Goal: Task Accomplishment & Management: Use online tool/utility

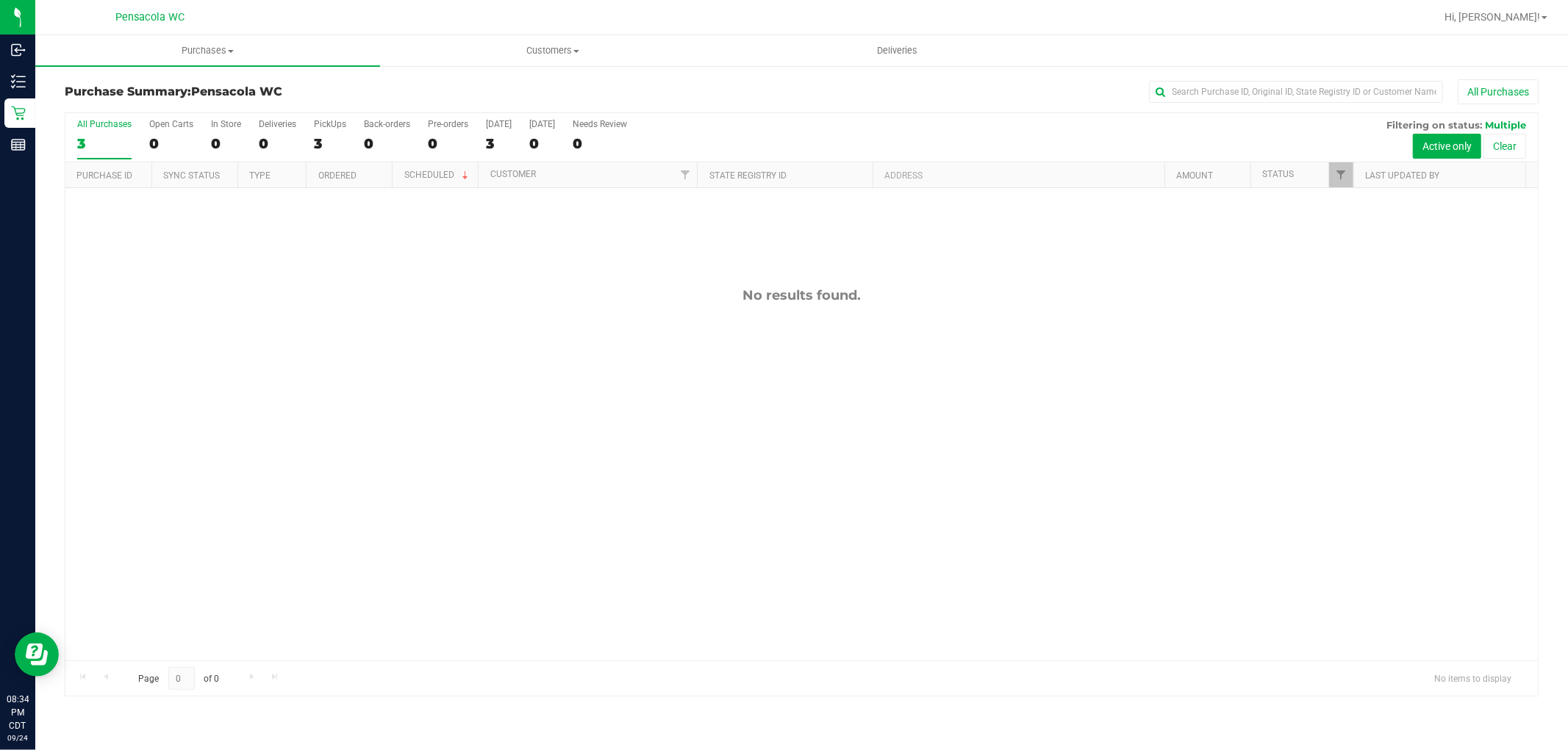
click at [333, 307] on div "No results found." at bounding box center [802, 474] width 1472 height 572
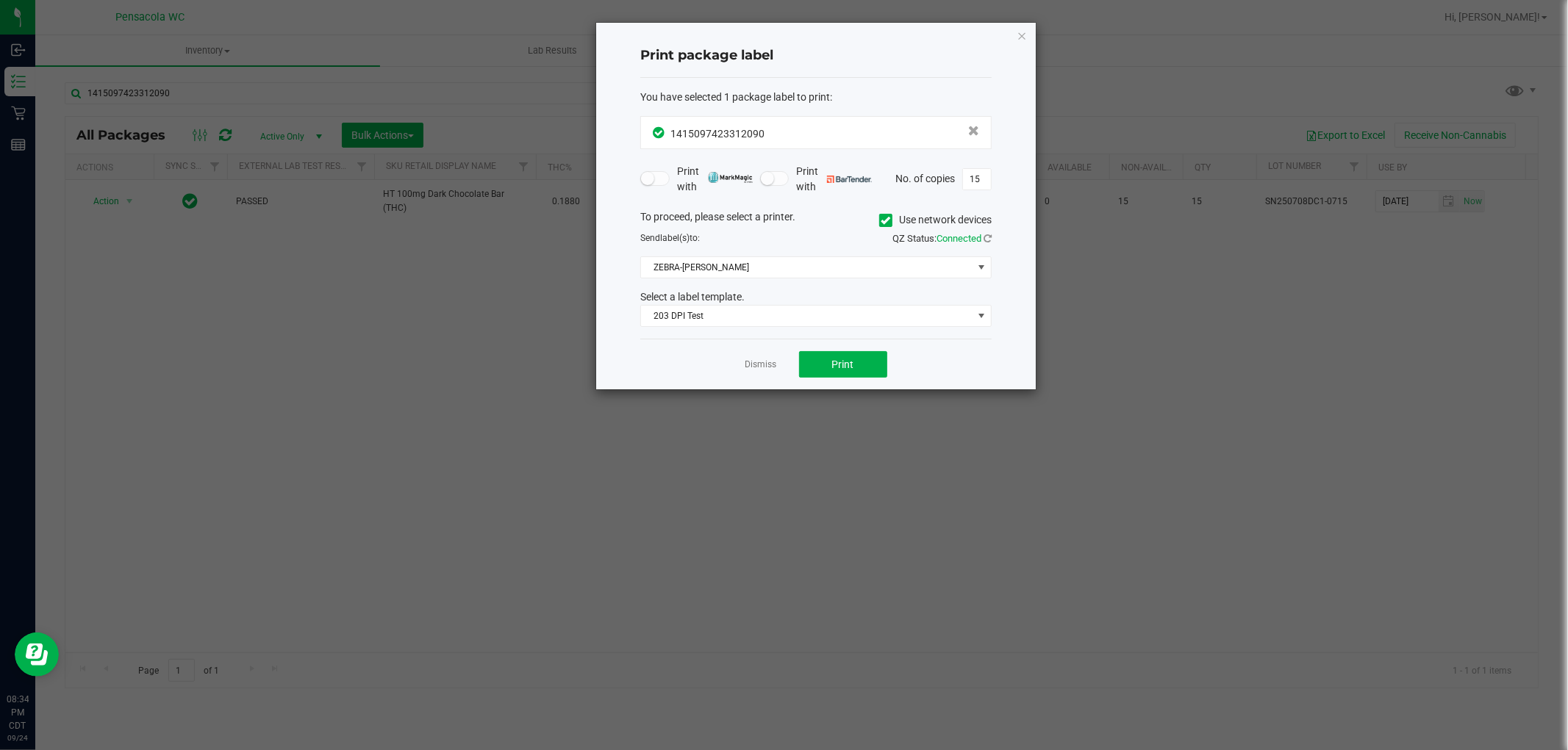
click at [774, 374] on div "Dismiss Print" at bounding box center [816, 364] width 352 height 51
click at [769, 368] on link "Dismiss" at bounding box center [761, 365] width 32 height 12
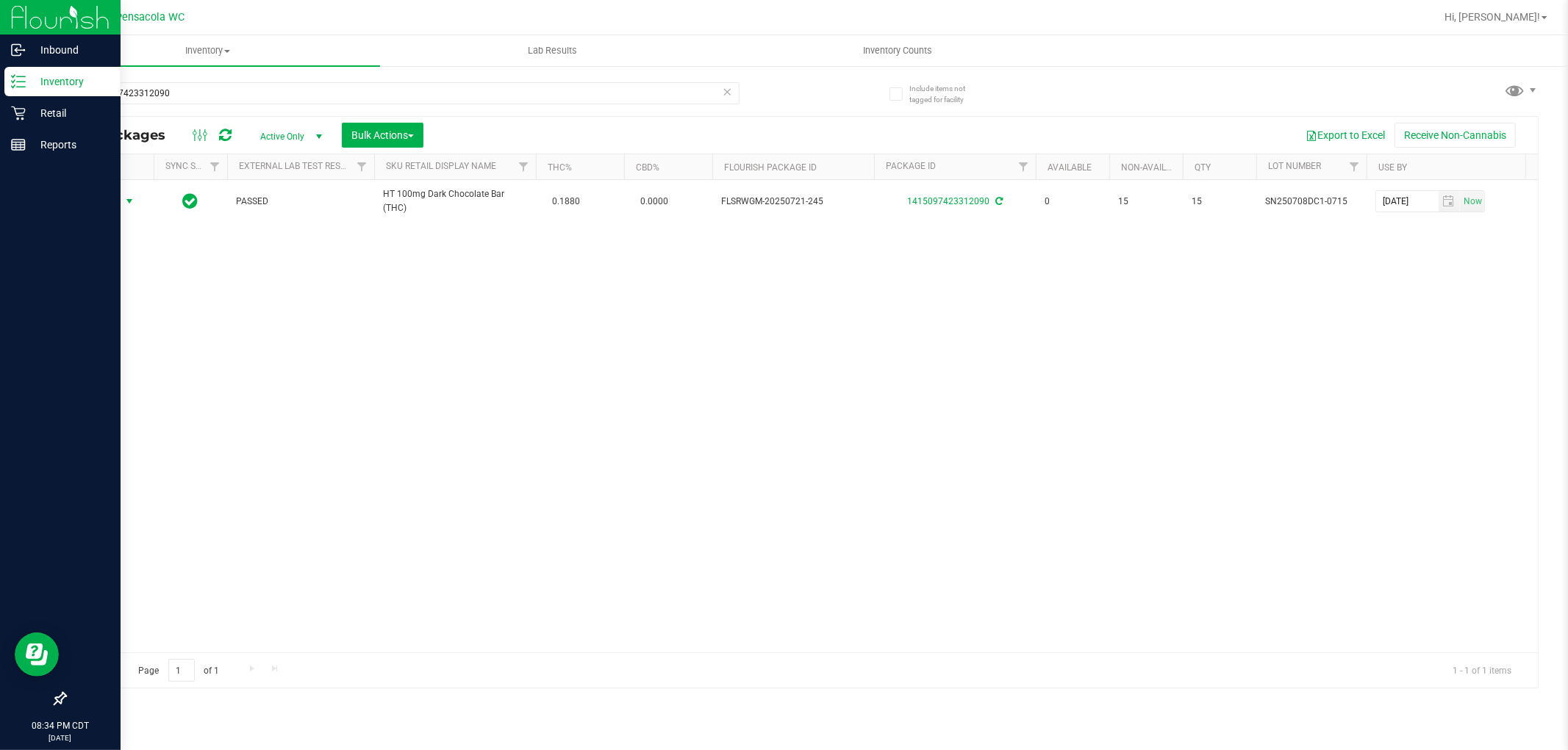
click at [55, 70] on div "Inventory" at bounding box center [62, 81] width 116 height 29
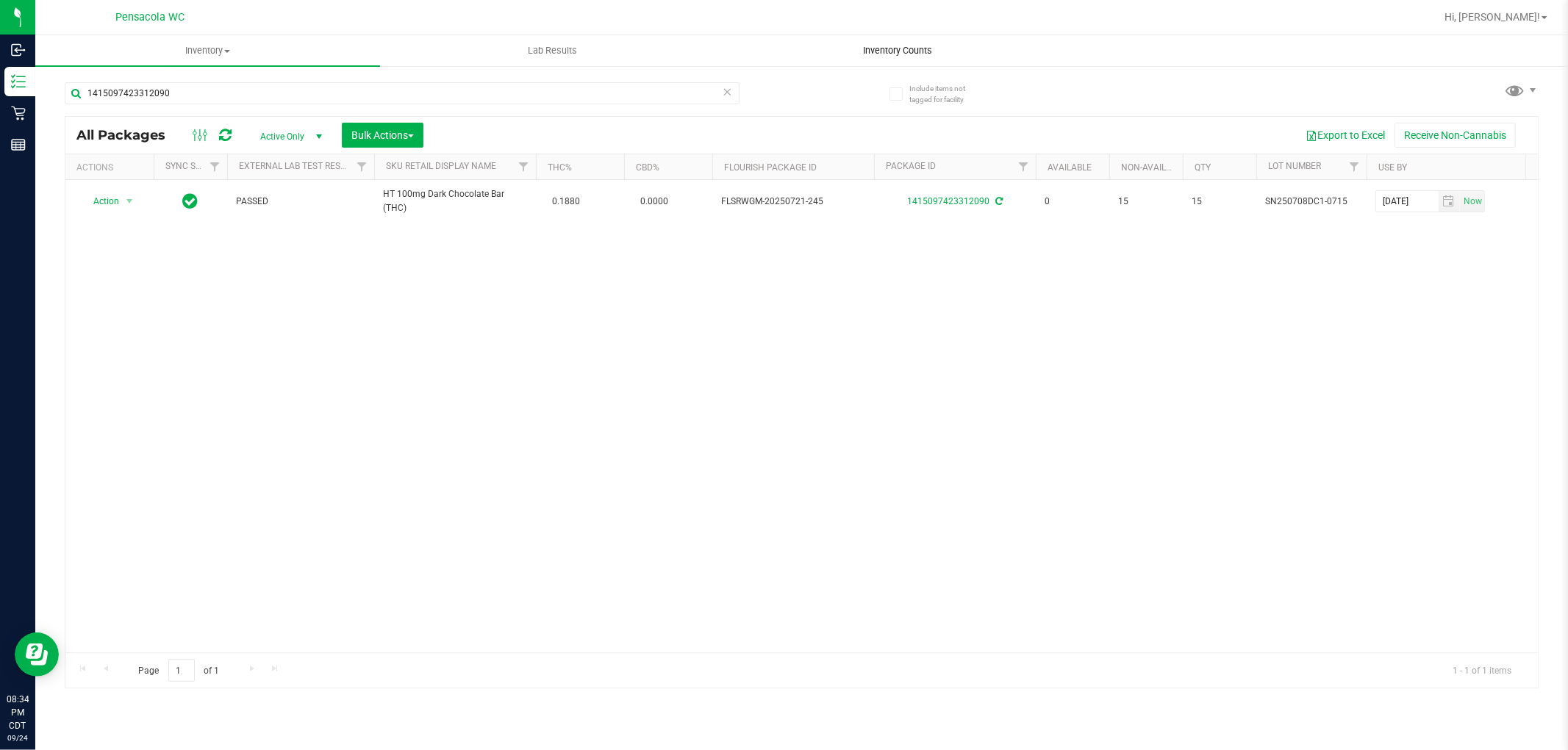
click at [878, 61] on uib-tab-heading "Inventory Counts" at bounding box center [897, 51] width 344 height 29
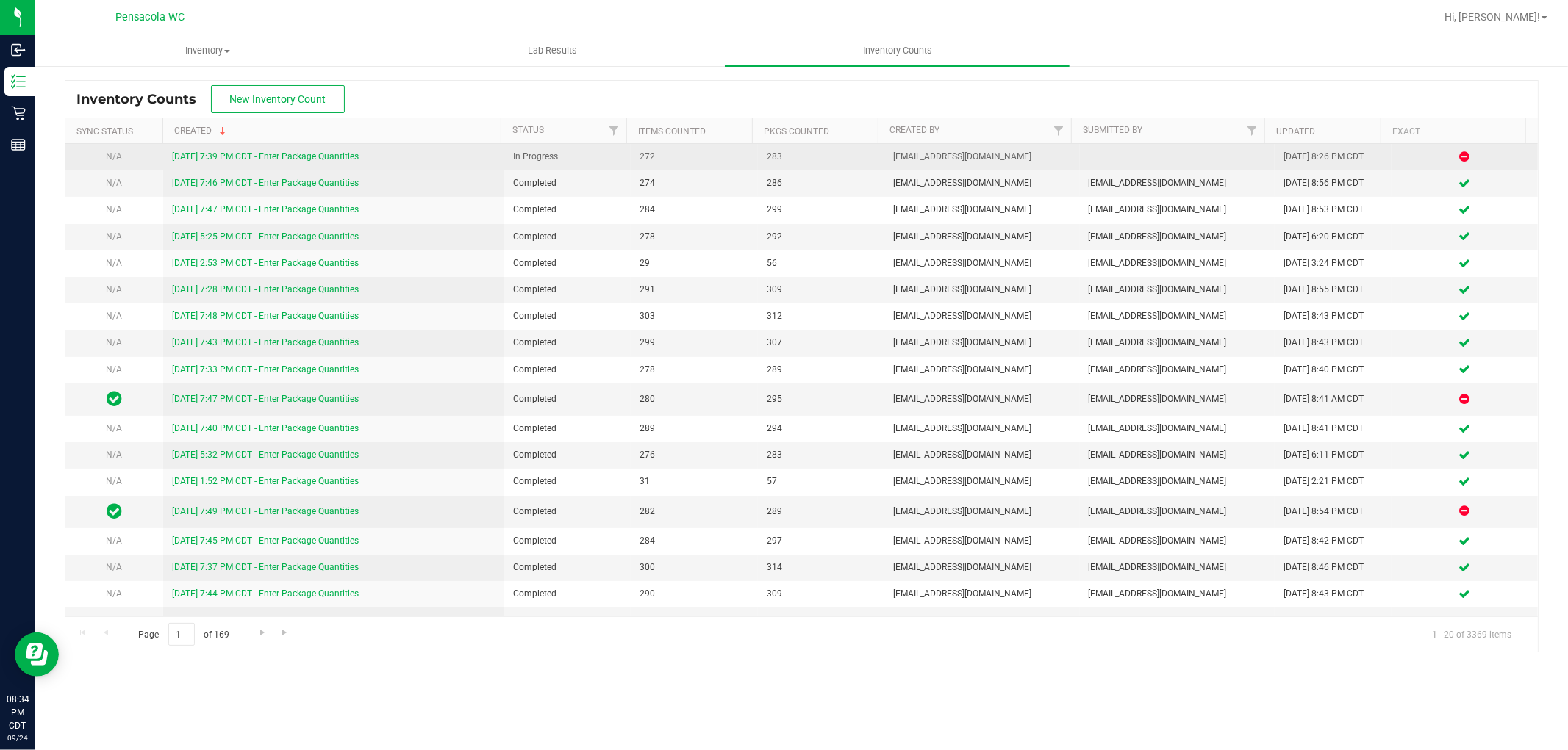
click at [241, 156] on link "[DATE] 7:39 PM CDT - Enter Package Quantities" at bounding box center [265, 157] width 186 height 11
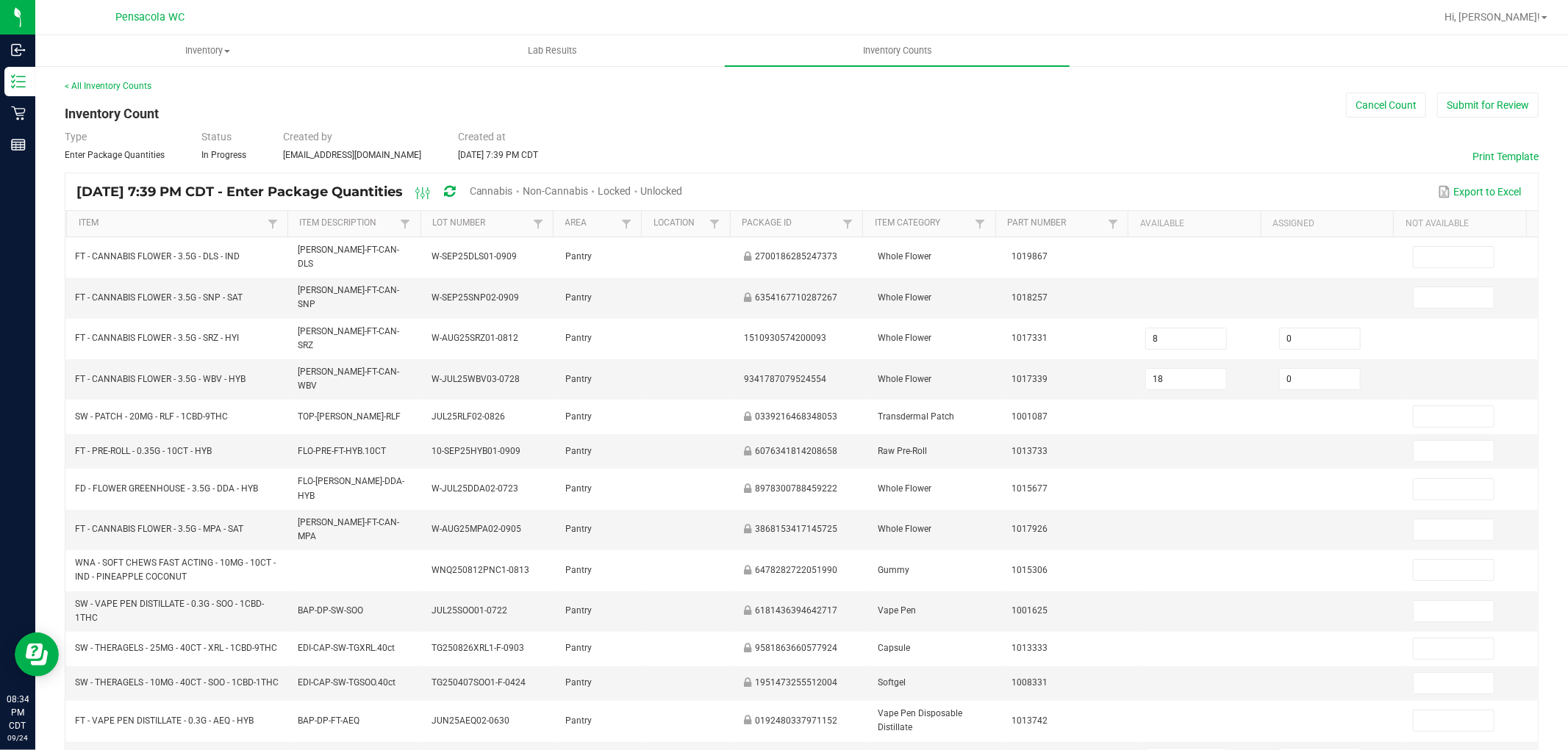
click at [1470, 91] on div "< All Inventory Counts" at bounding box center [802, 85] width 1474 height 13
click at [1471, 98] on button "Submit for Review" at bounding box center [1488, 105] width 101 height 25
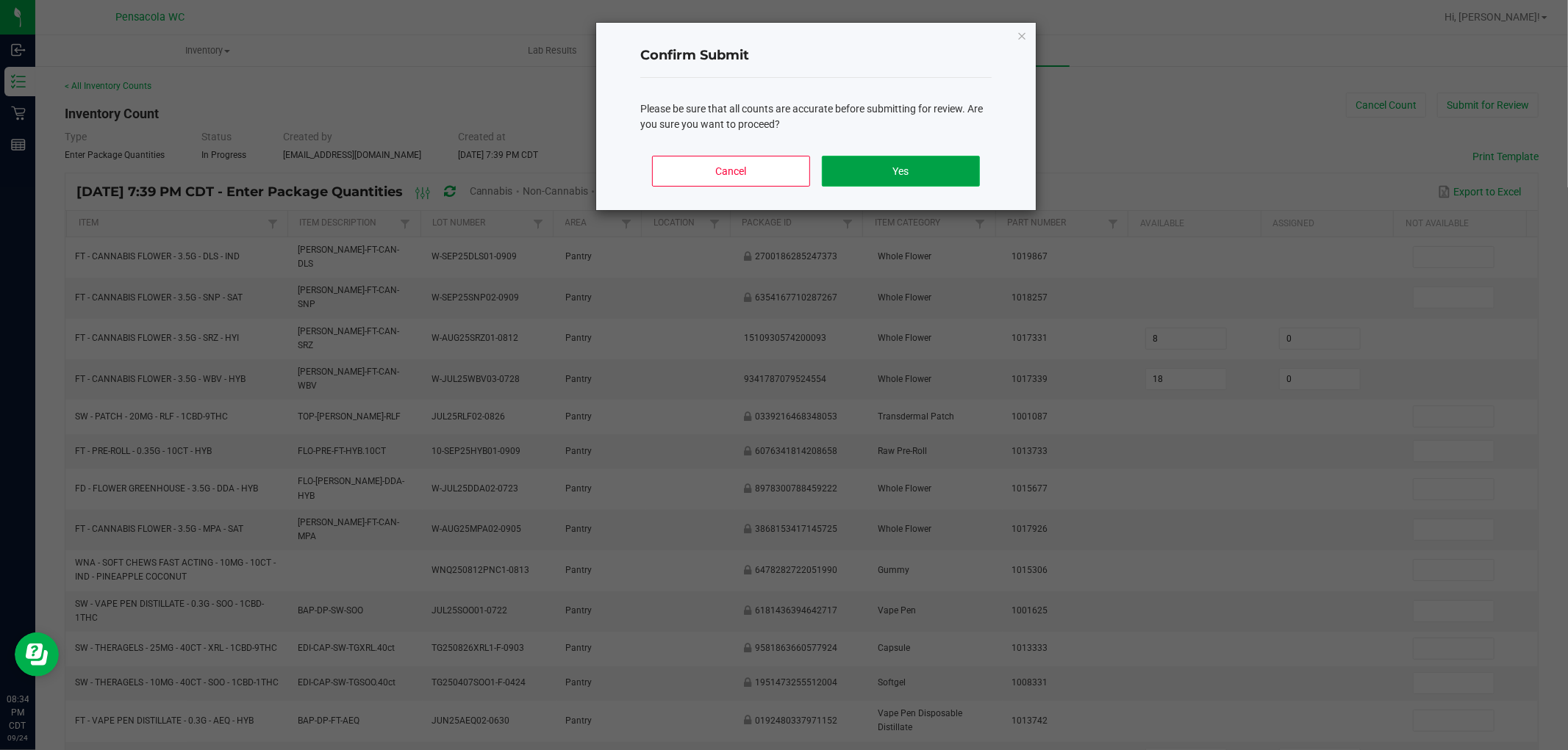
click at [938, 166] on button "Yes" at bounding box center [901, 171] width 158 height 31
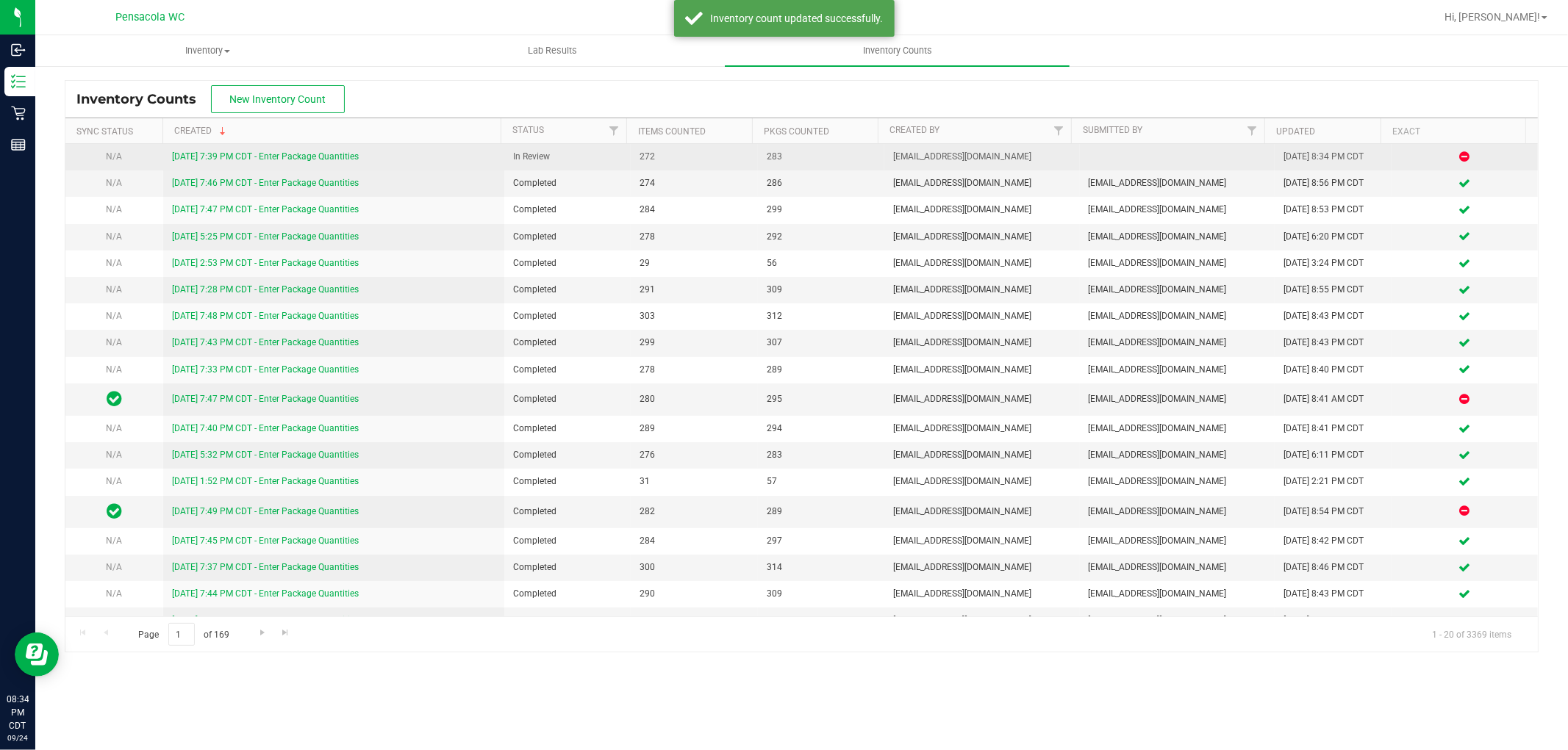
click at [186, 152] on link "[DATE] 7:39 PM CDT - Enter Package Quantities" at bounding box center [265, 157] width 186 height 11
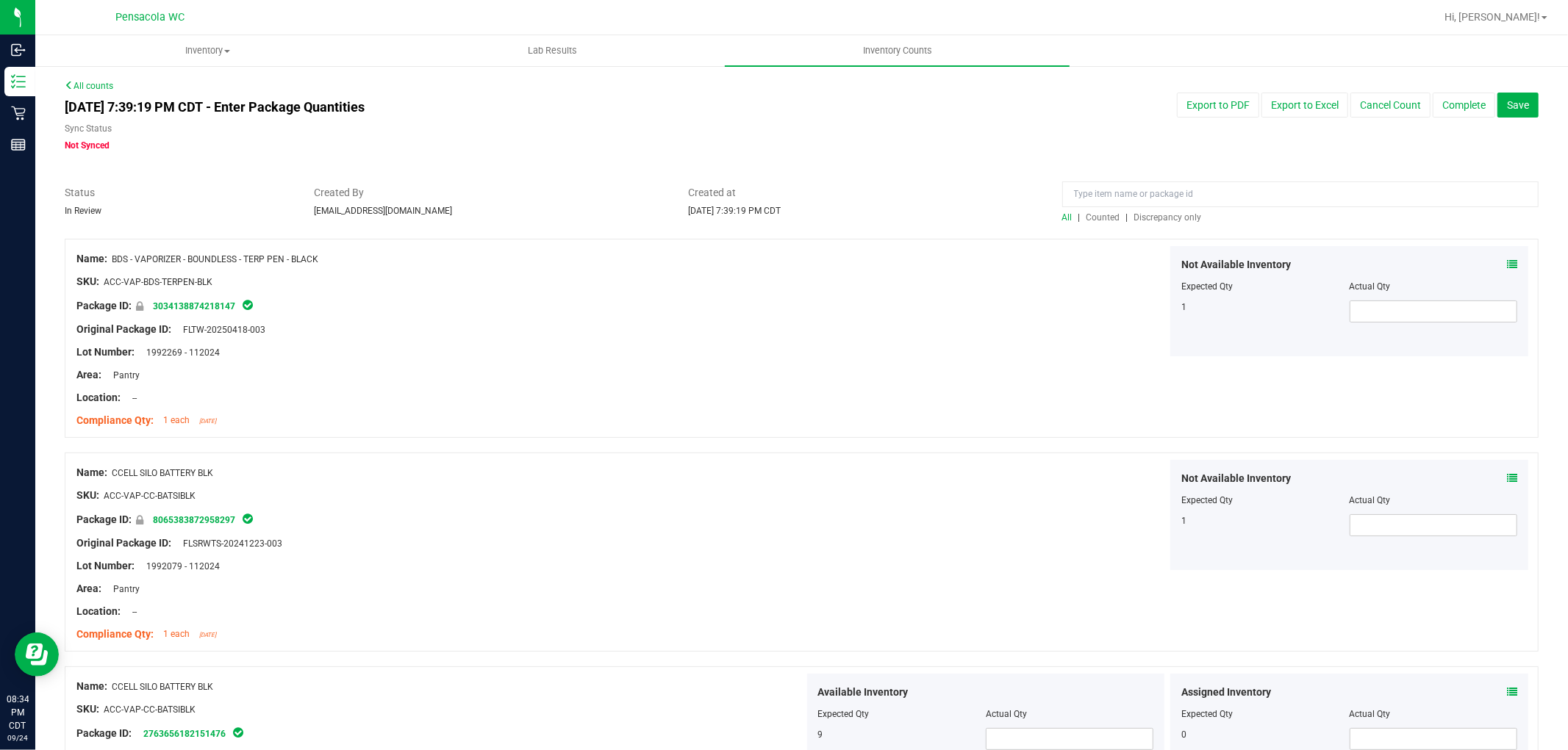
click at [1144, 219] on span "Discrepancy only" at bounding box center [1168, 217] width 67 height 11
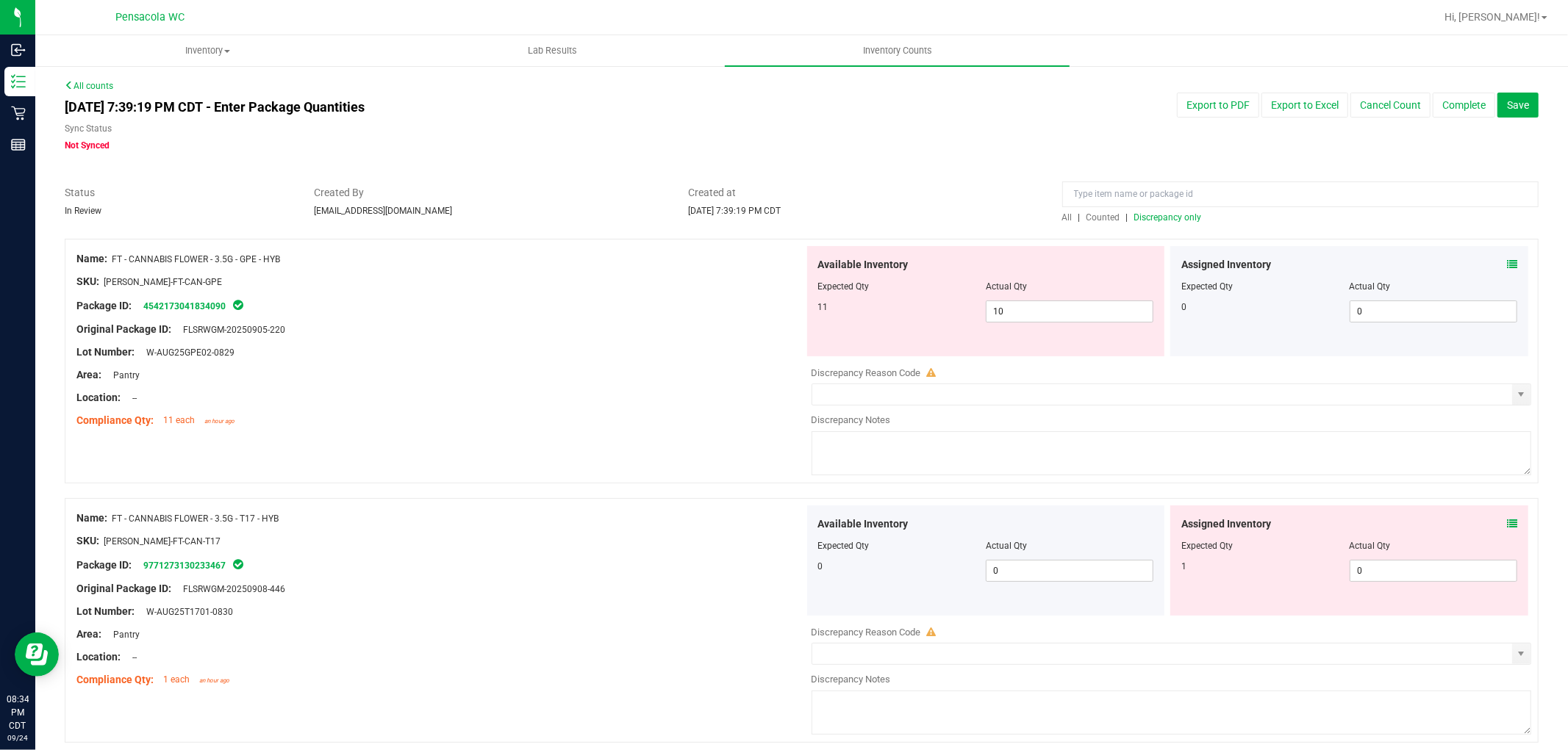
click at [1507, 263] on icon at bounding box center [1512, 264] width 11 height 11
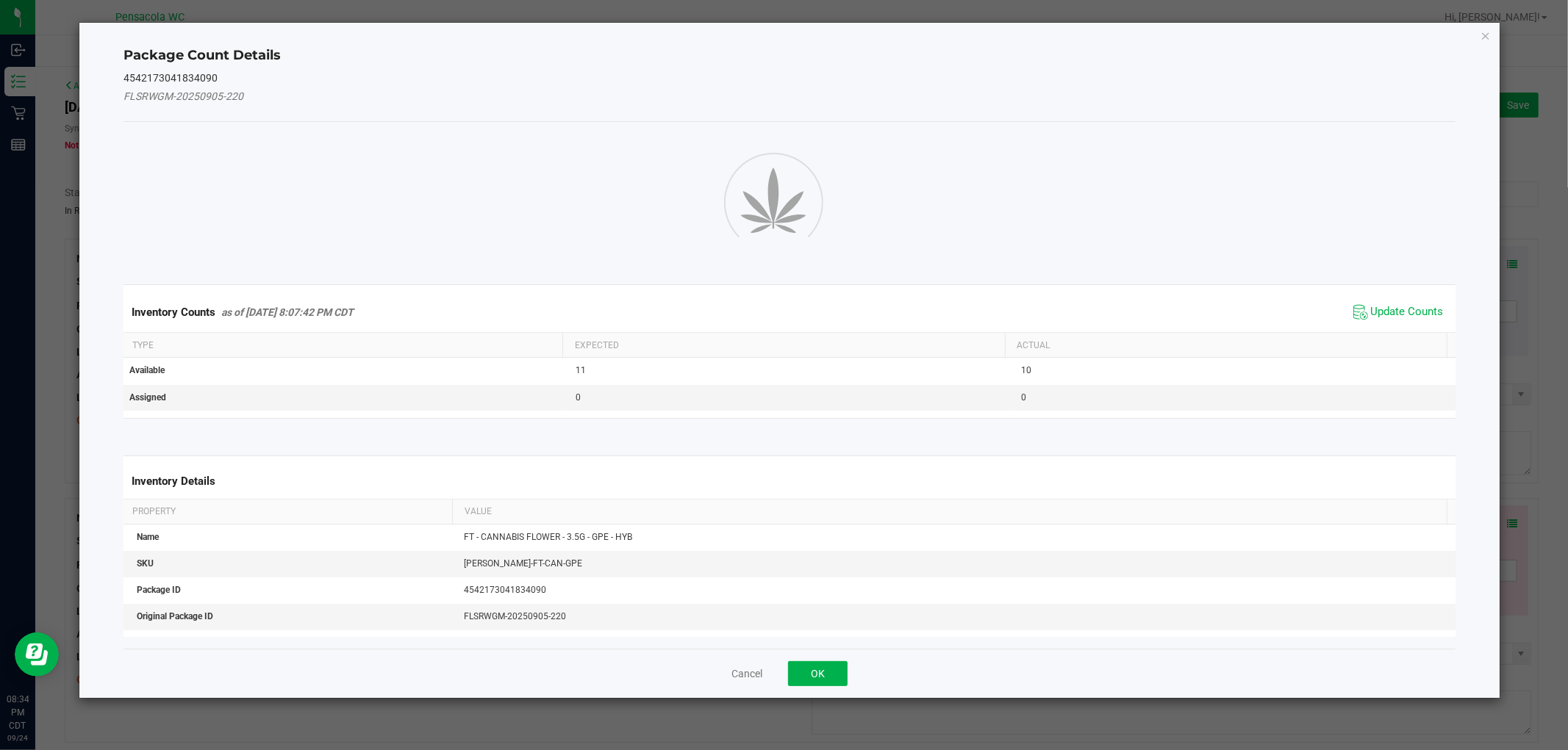
click at [1391, 307] on div "Inventory Counts as of [DATE] 8:07:42 PM CDT Update Counts" at bounding box center [789, 312] width 1337 height 40
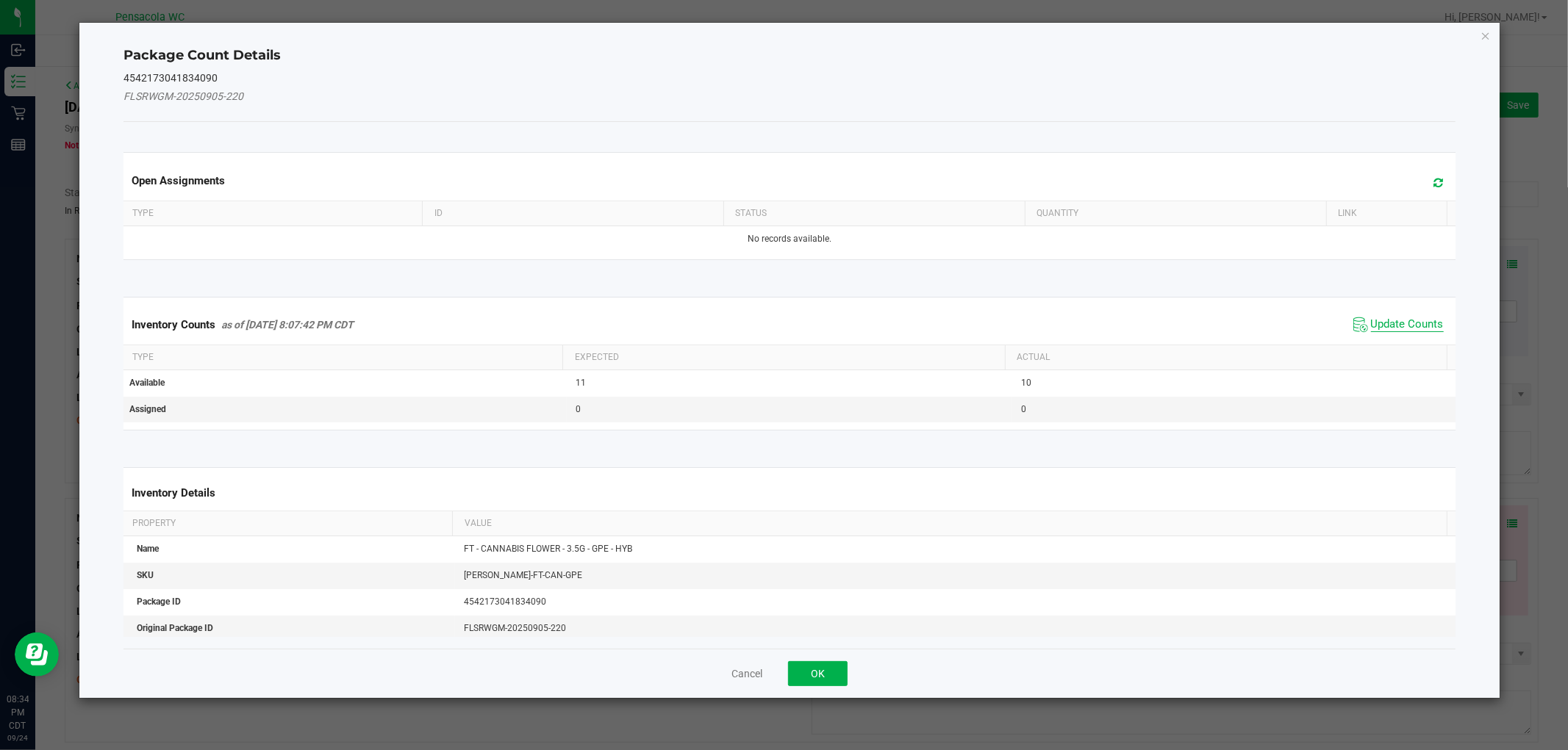
click at [1374, 327] on span "Update Counts" at bounding box center [1407, 325] width 73 height 15
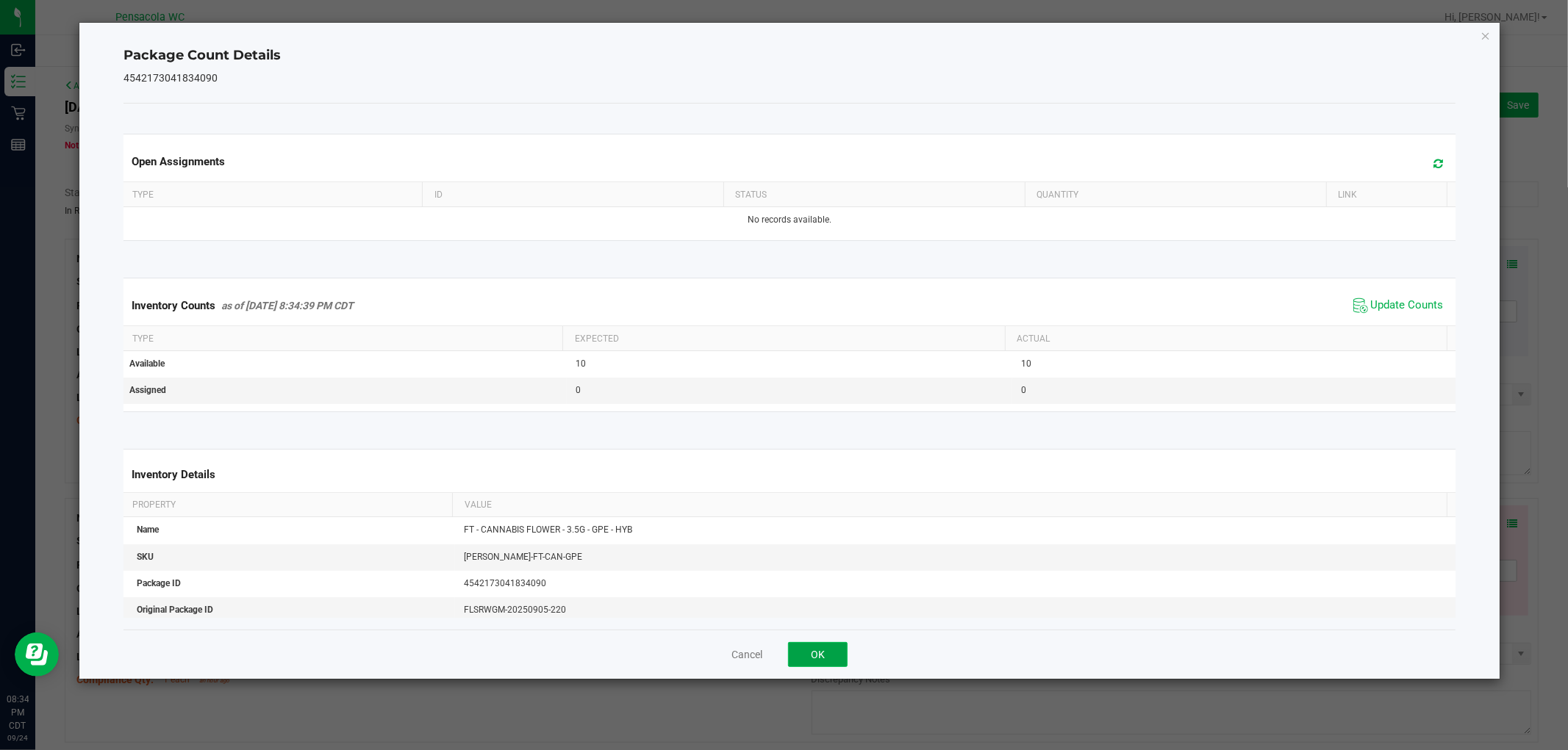
click at [828, 655] on button "OK" at bounding box center [818, 655] width 59 height 25
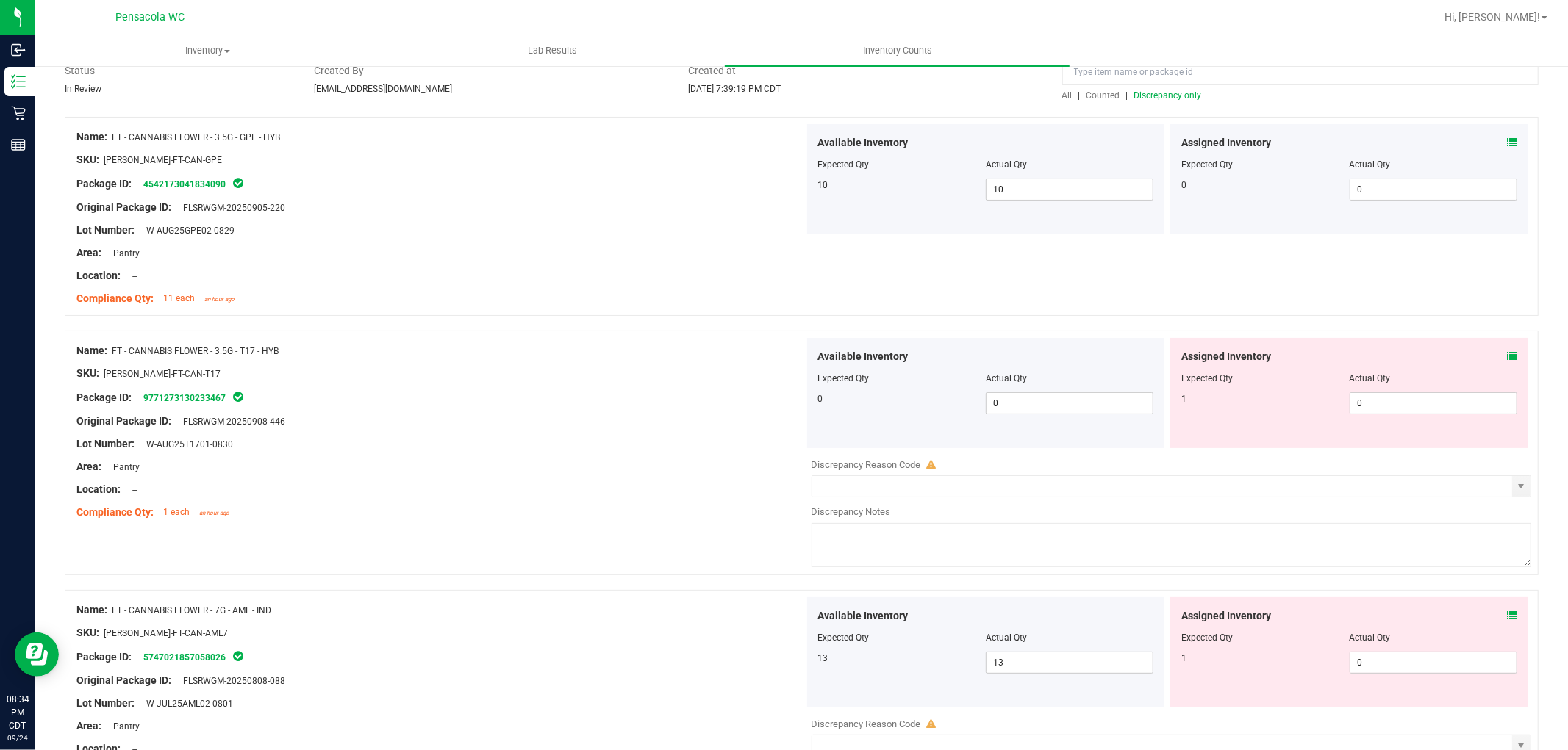
scroll to position [245, 0]
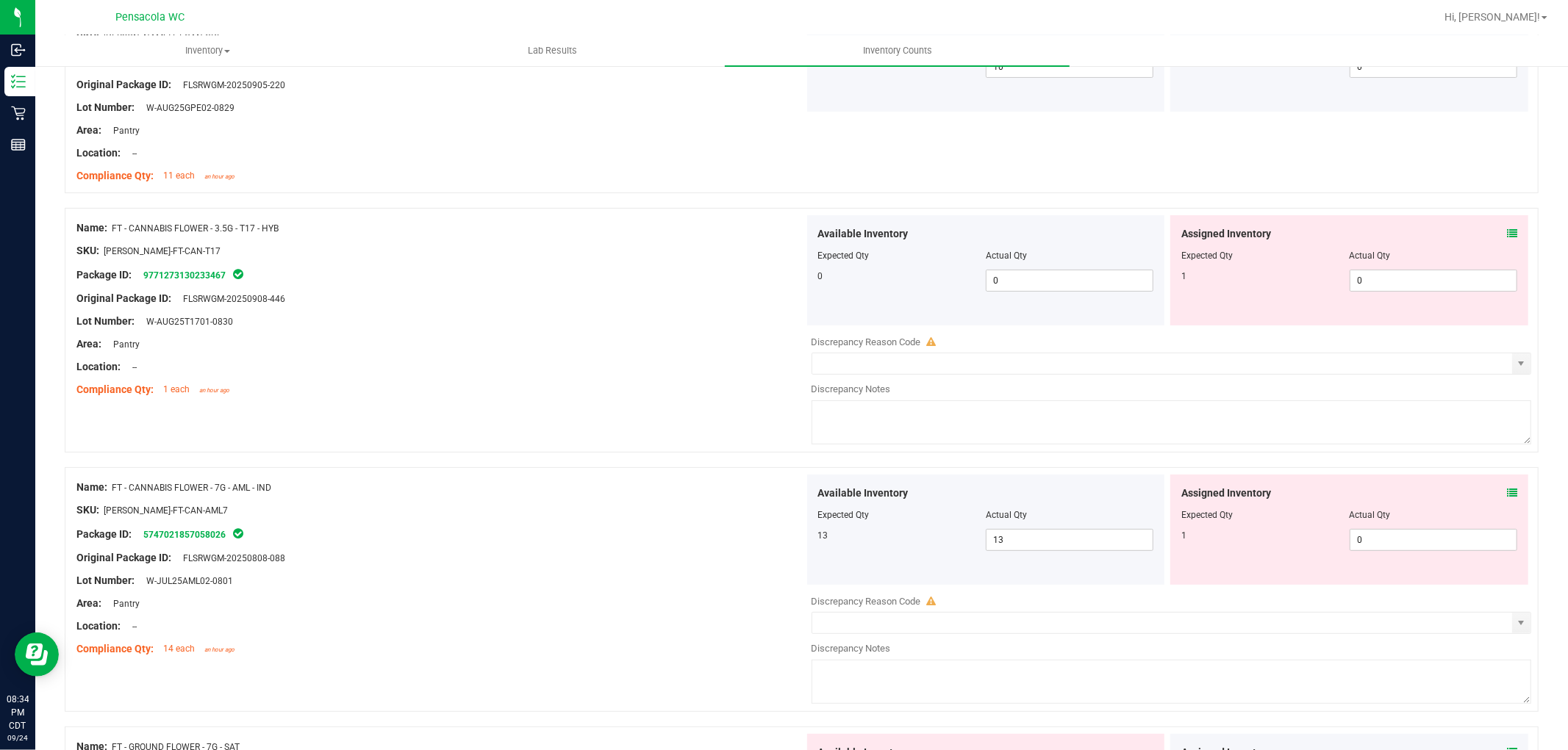
click at [1507, 235] on icon at bounding box center [1512, 233] width 11 height 11
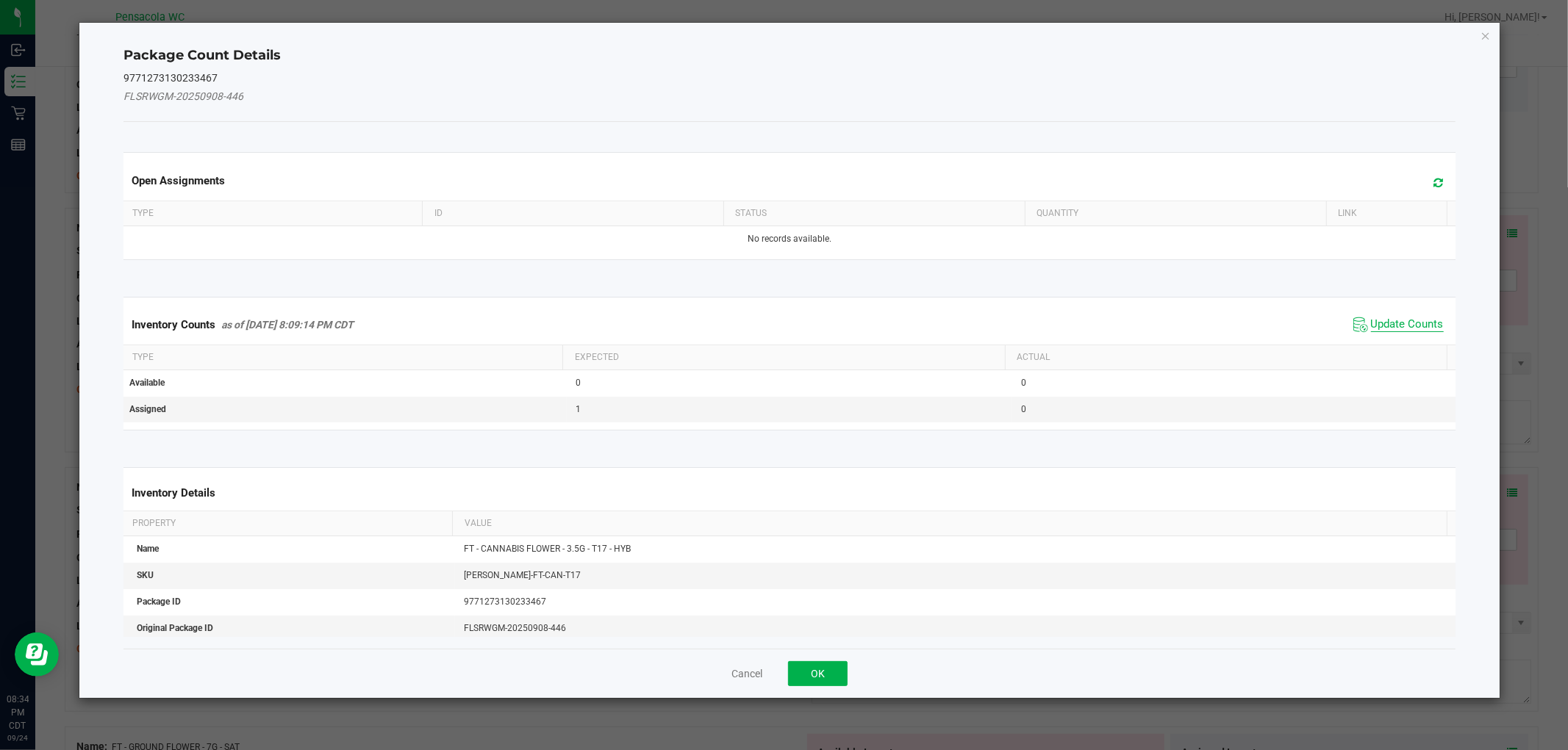
click at [1392, 322] on span "Update Counts" at bounding box center [1407, 325] width 73 height 15
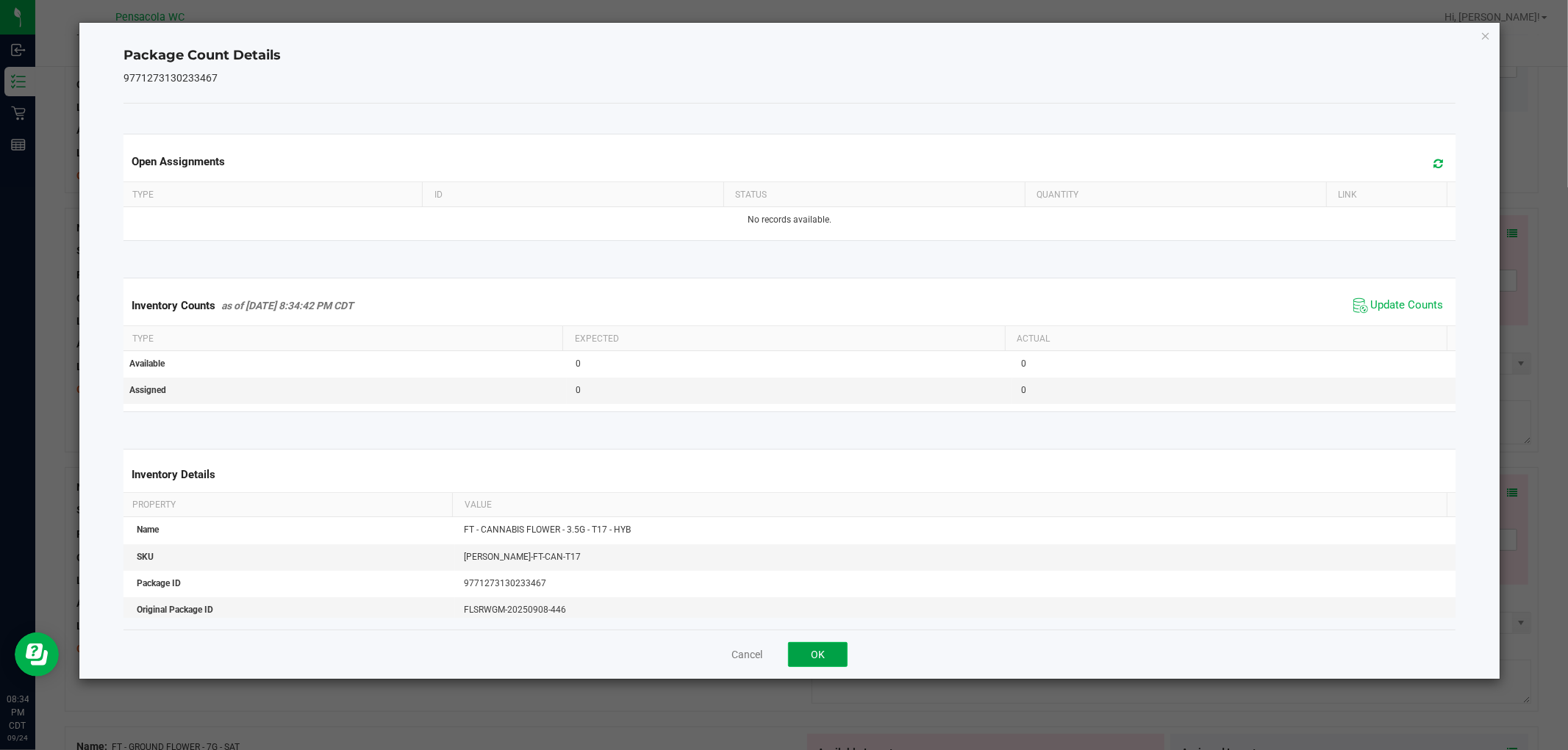
click at [818, 667] on button "OK" at bounding box center [818, 655] width 59 height 25
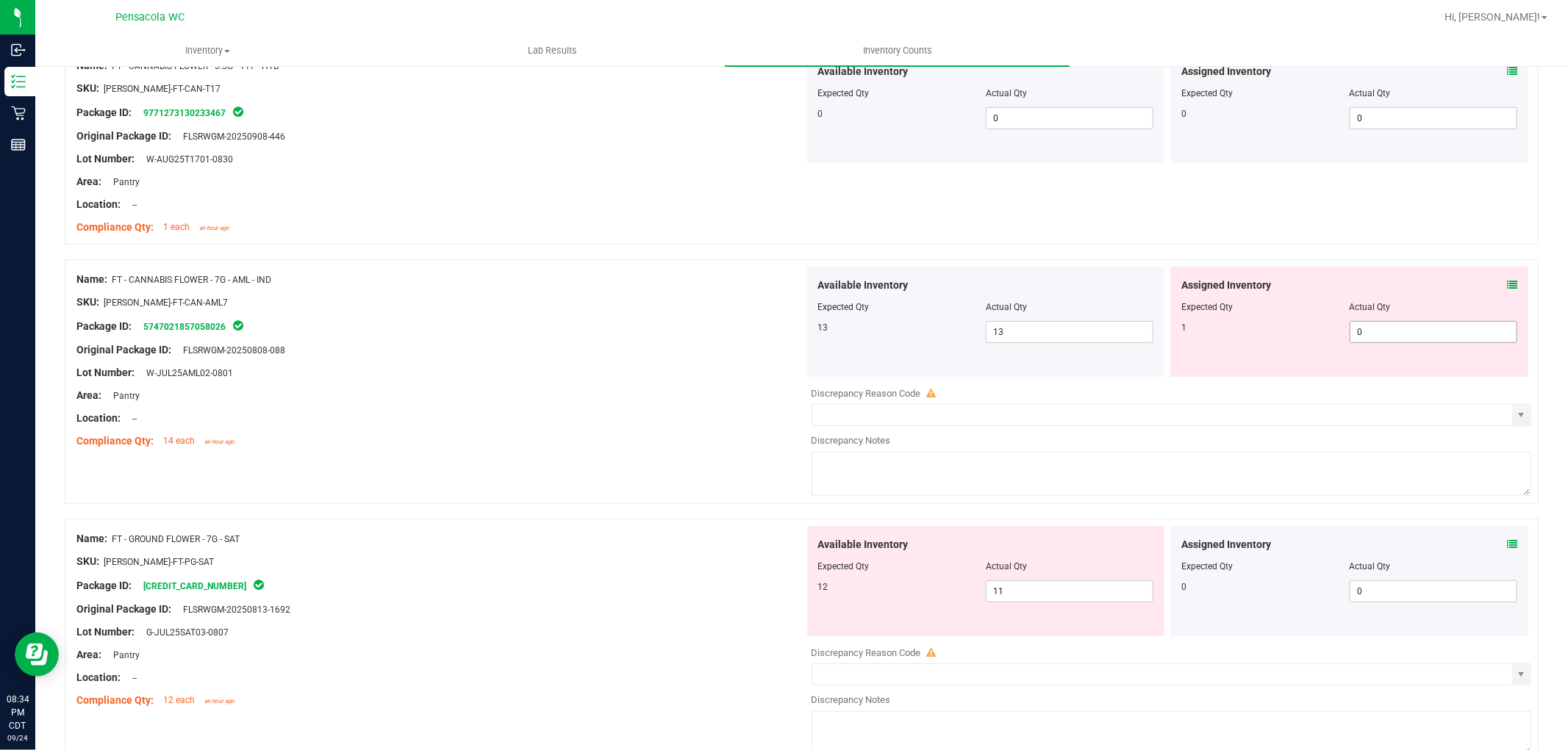
scroll to position [407, 0]
click at [1507, 285] on icon at bounding box center [1512, 285] width 11 height 11
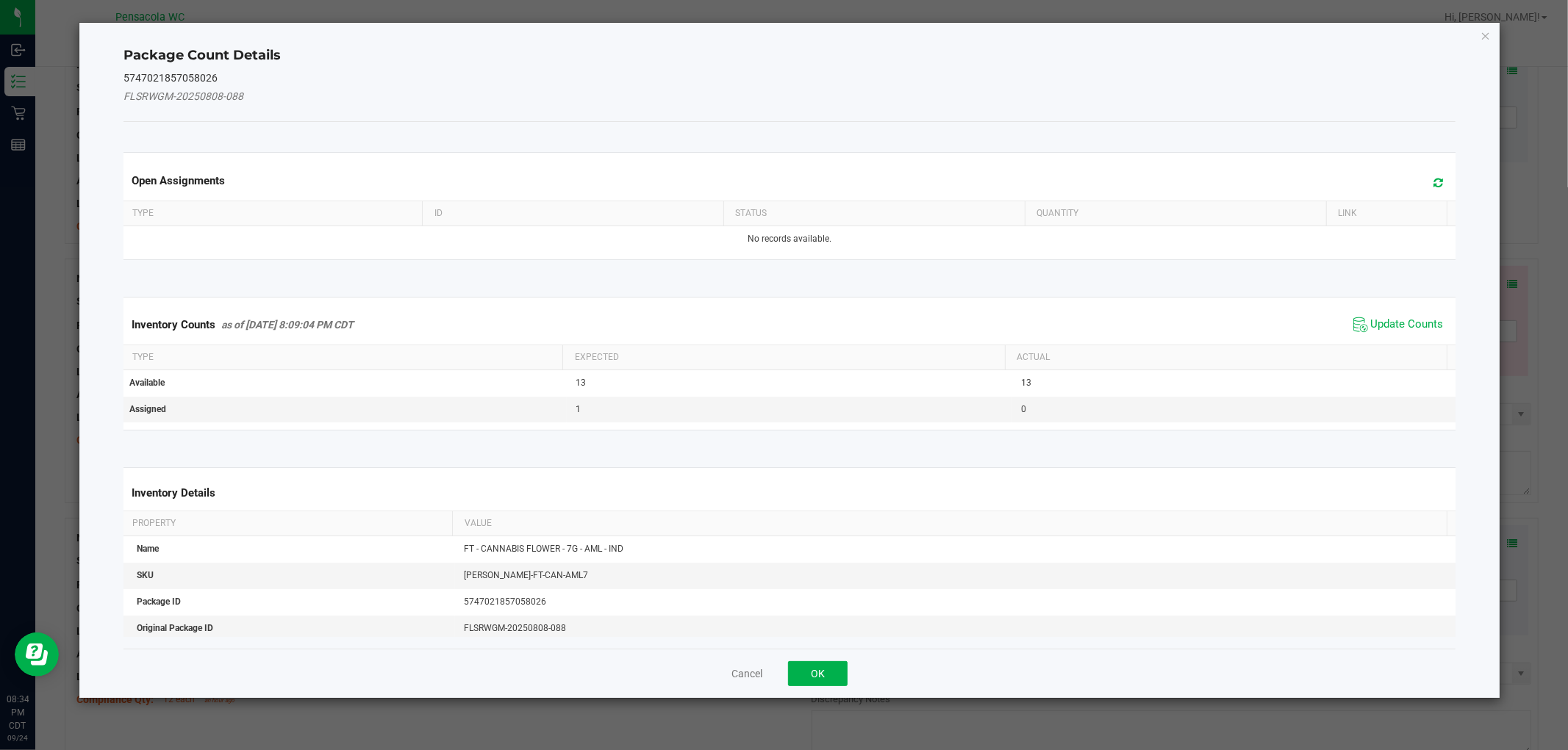
click at [1385, 314] on span "Update Counts" at bounding box center [1398, 325] width 98 height 22
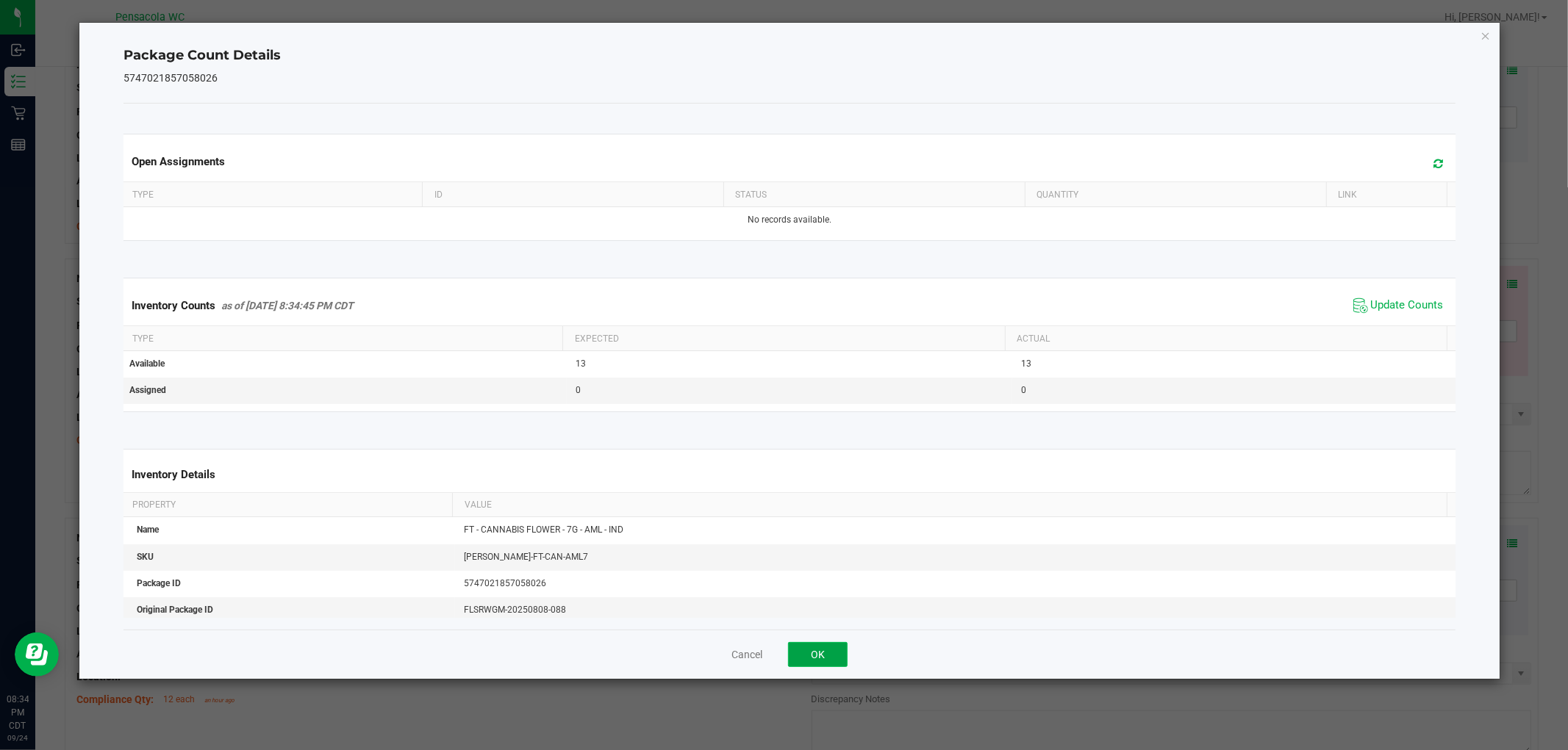
click at [836, 654] on button "OK" at bounding box center [818, 655] width 59 height 25
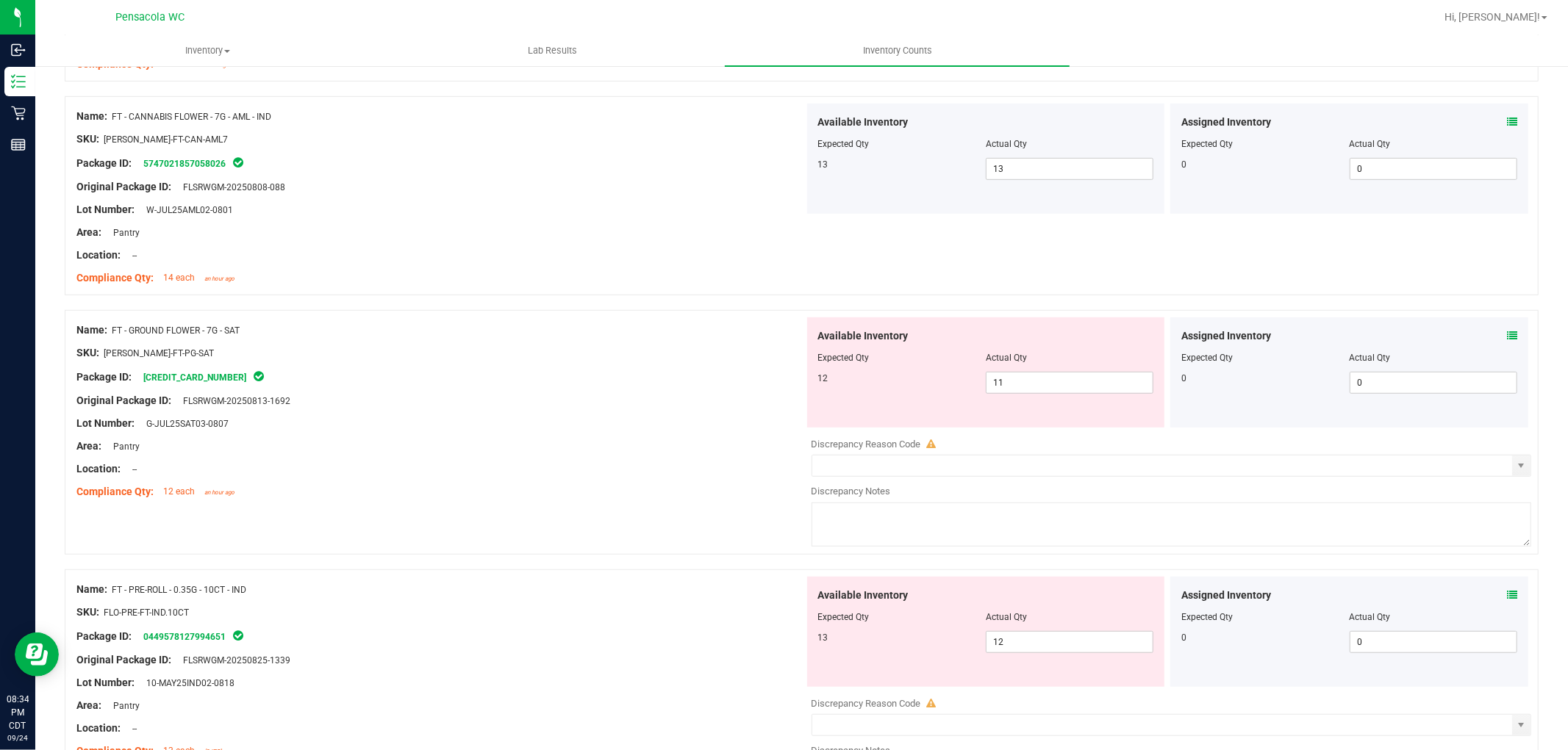
scroll to position [571, 0]
click at [1507, 330] on icon at bounding box center [1512, 336] width 11 height 11
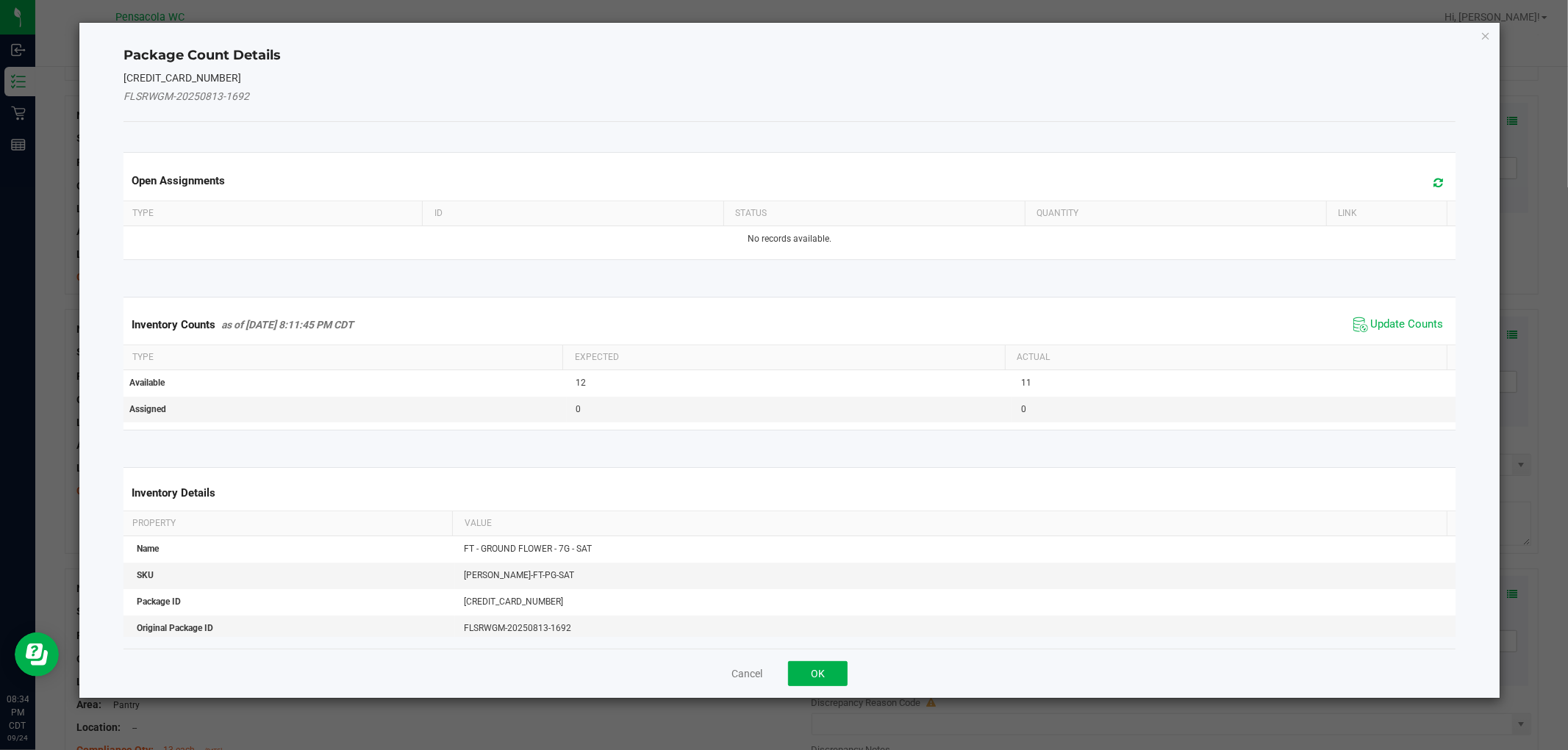
click at [1406, 334] on span "Update Counts" at bounding box center [1398, 325] width 98 height 22
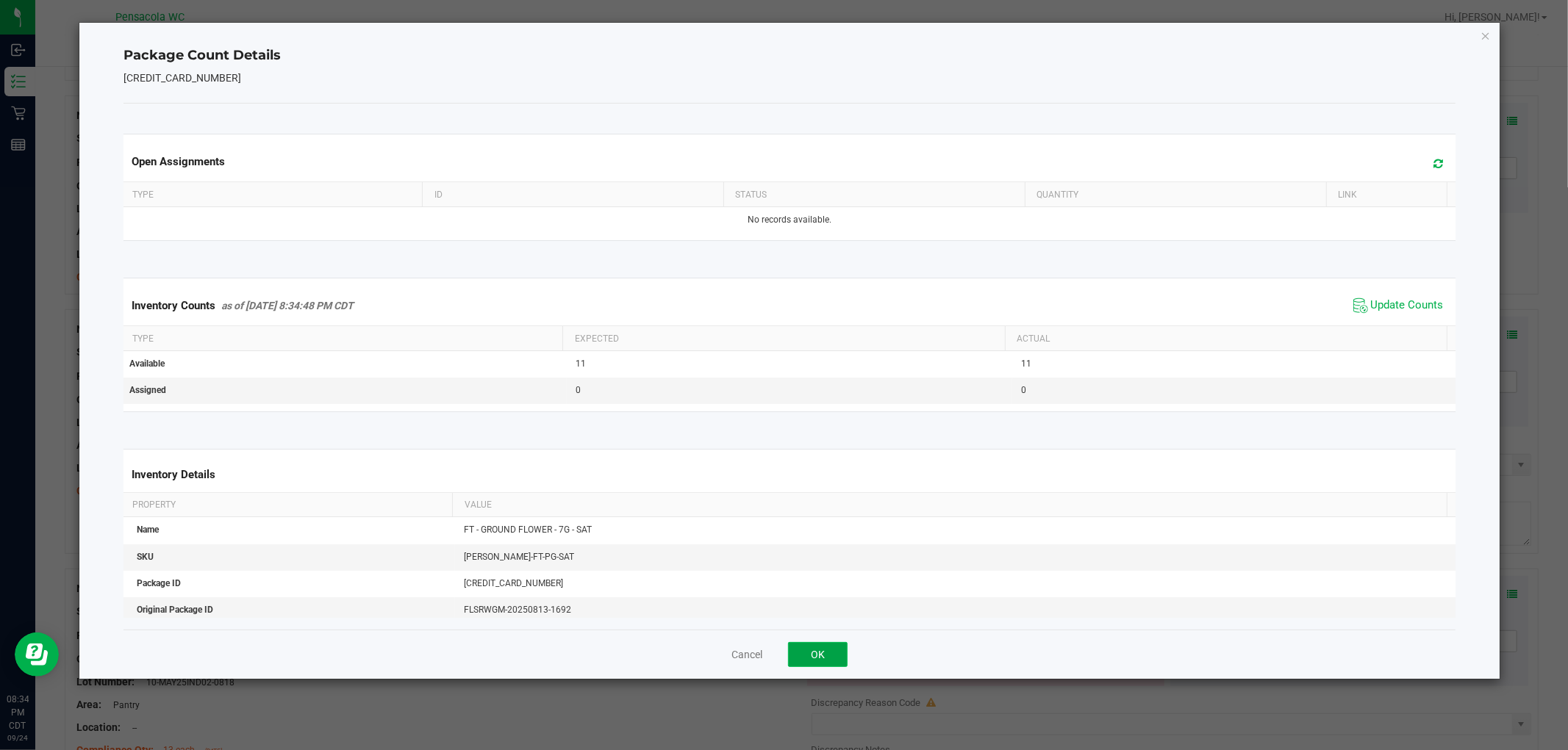
click at [831, 662] on button "OK" at bounding box center [818, 655] width 59 height 25
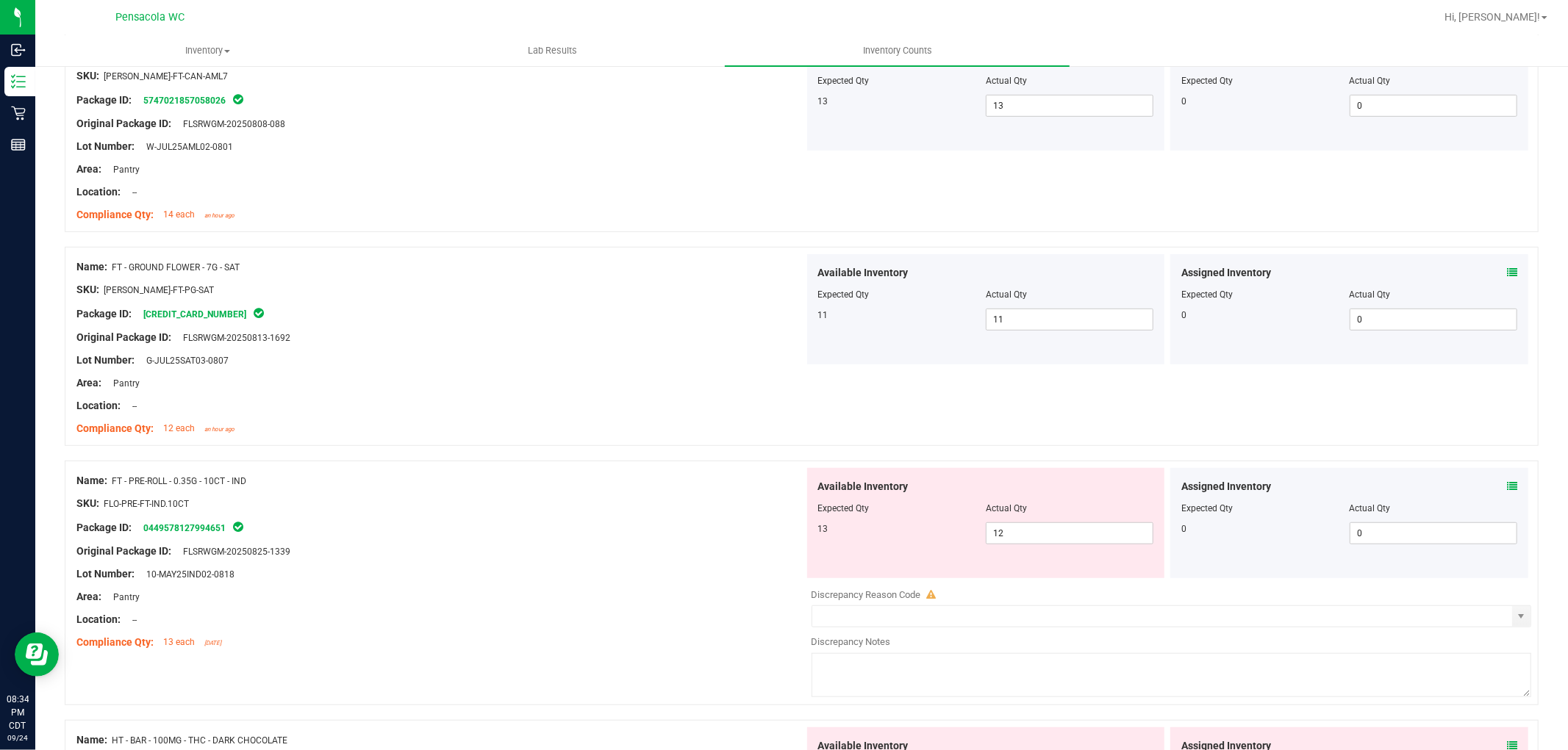
scroll to position [735, 0]
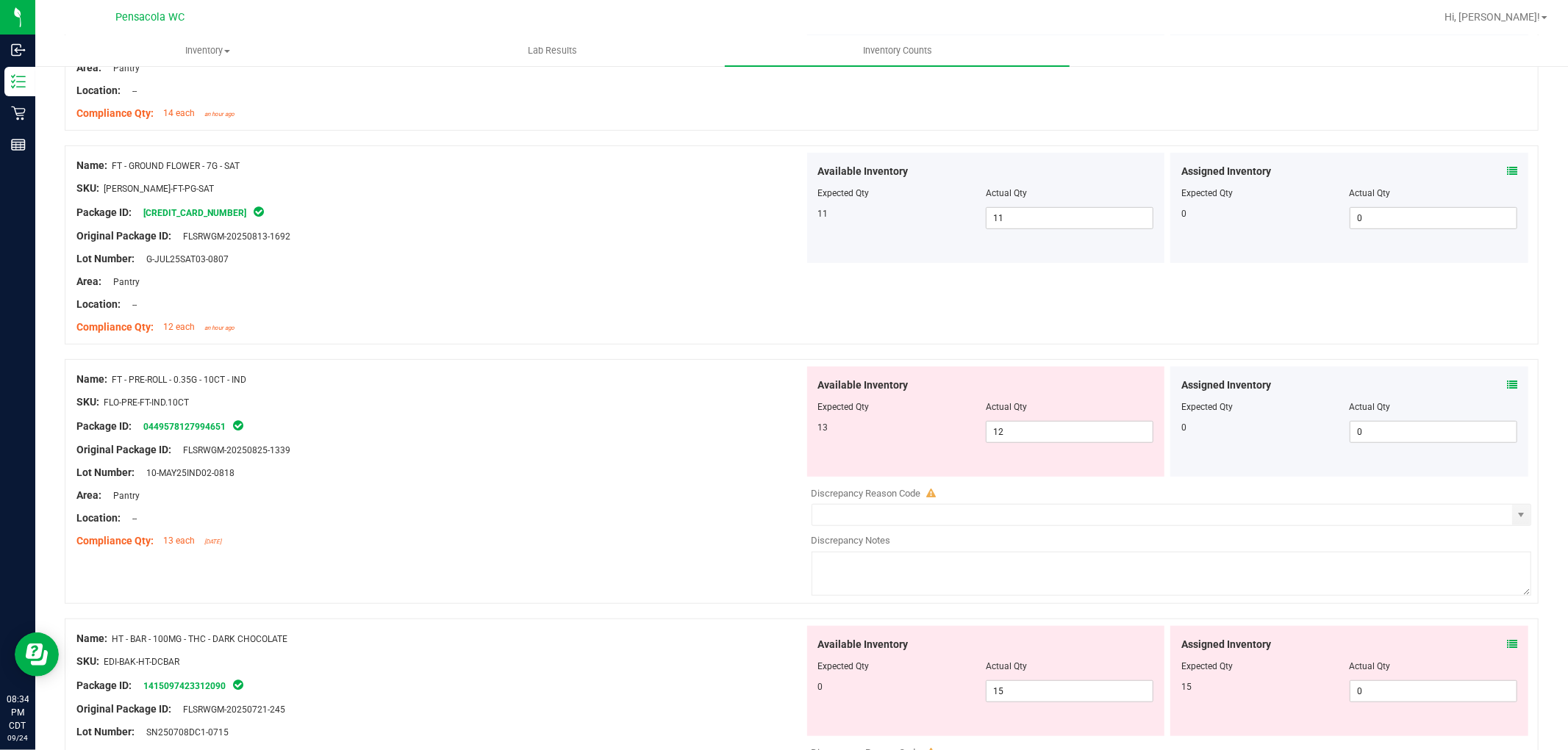
click at [1507, 383] on icon at bounding box center [1512, 385] width 11 height 11
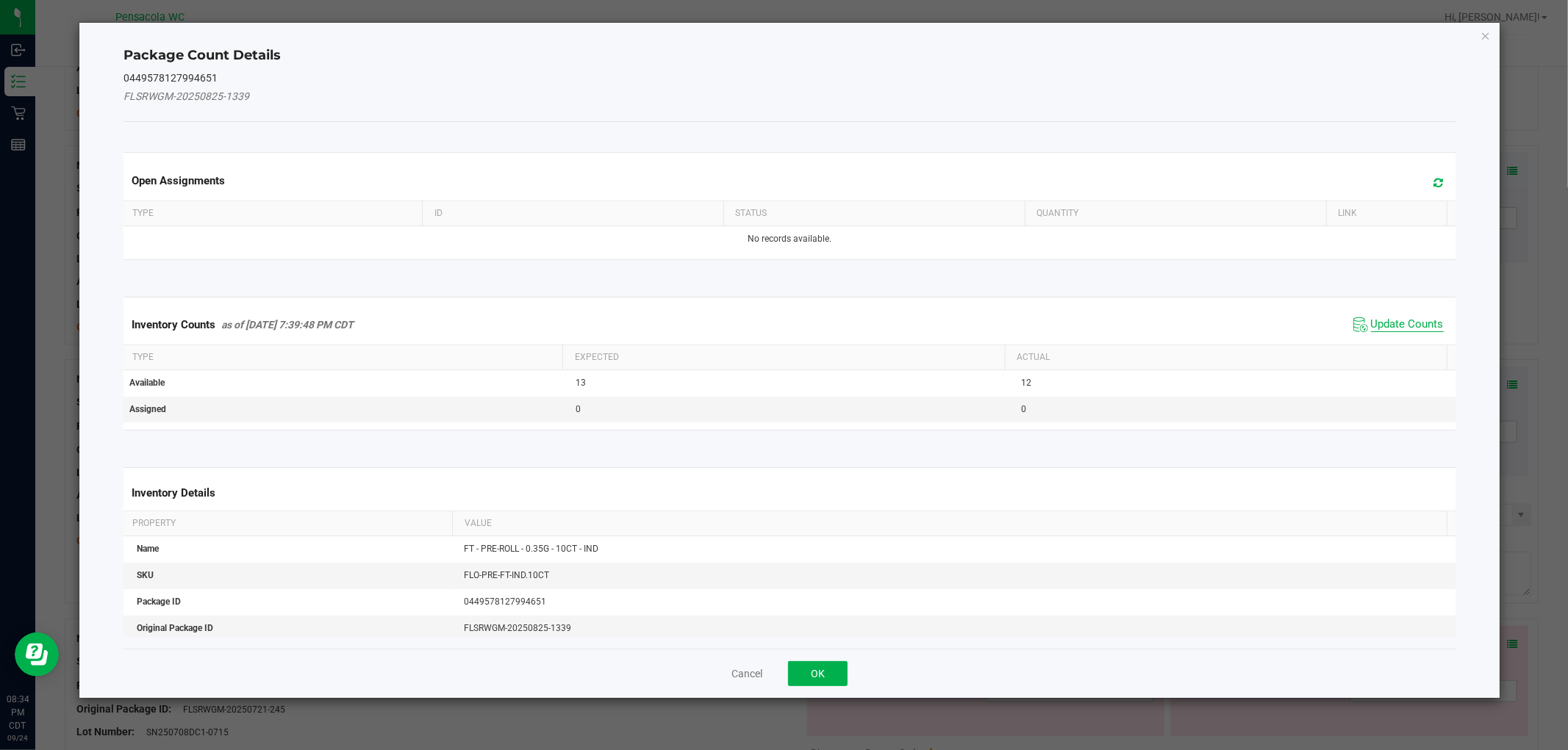
click at [1388, 331] on span "Update Counts" at bounding box center [1407, 325] width 73 height 15
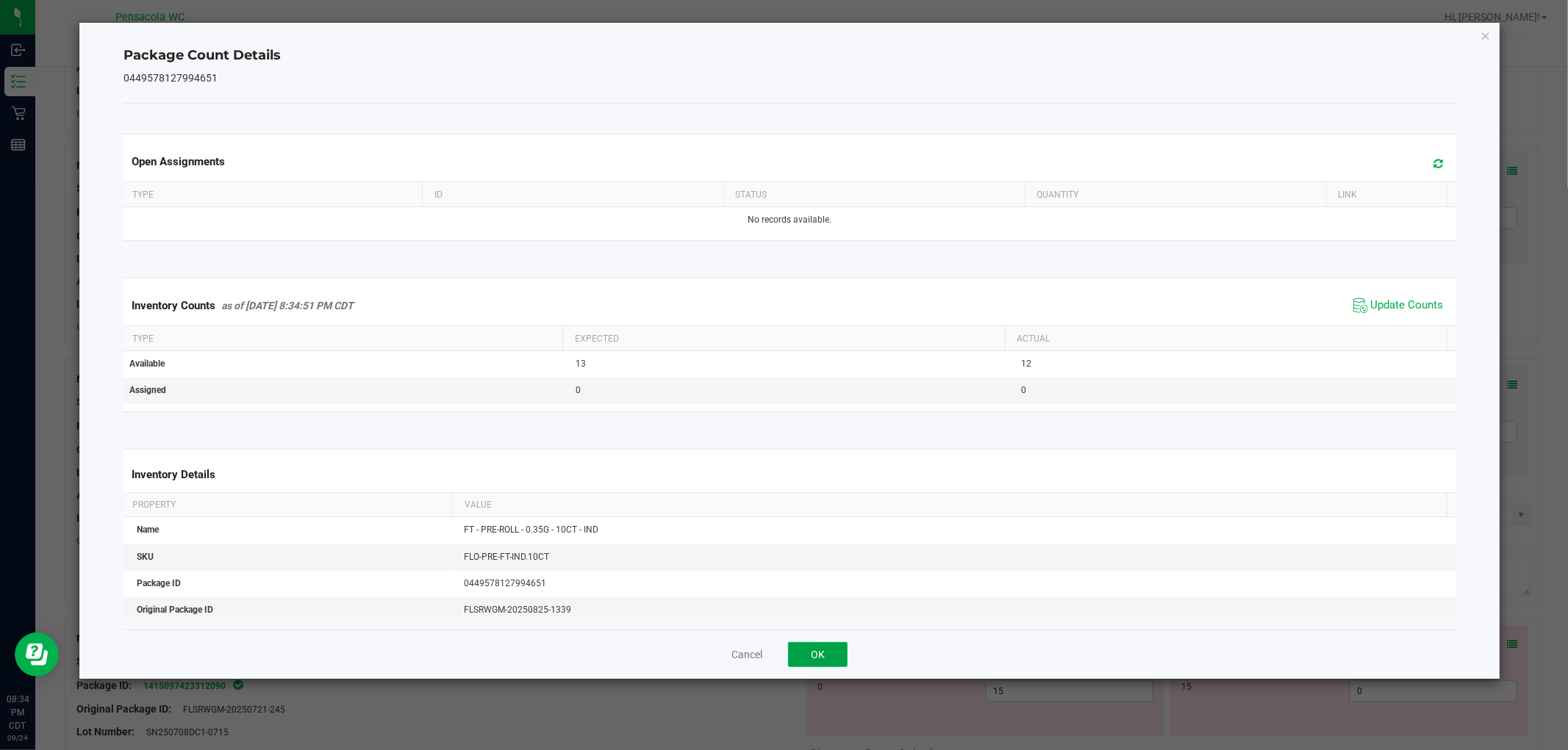
click at [807, 661] on button "OK" at bounding box center [818, 655] width 59 height 25
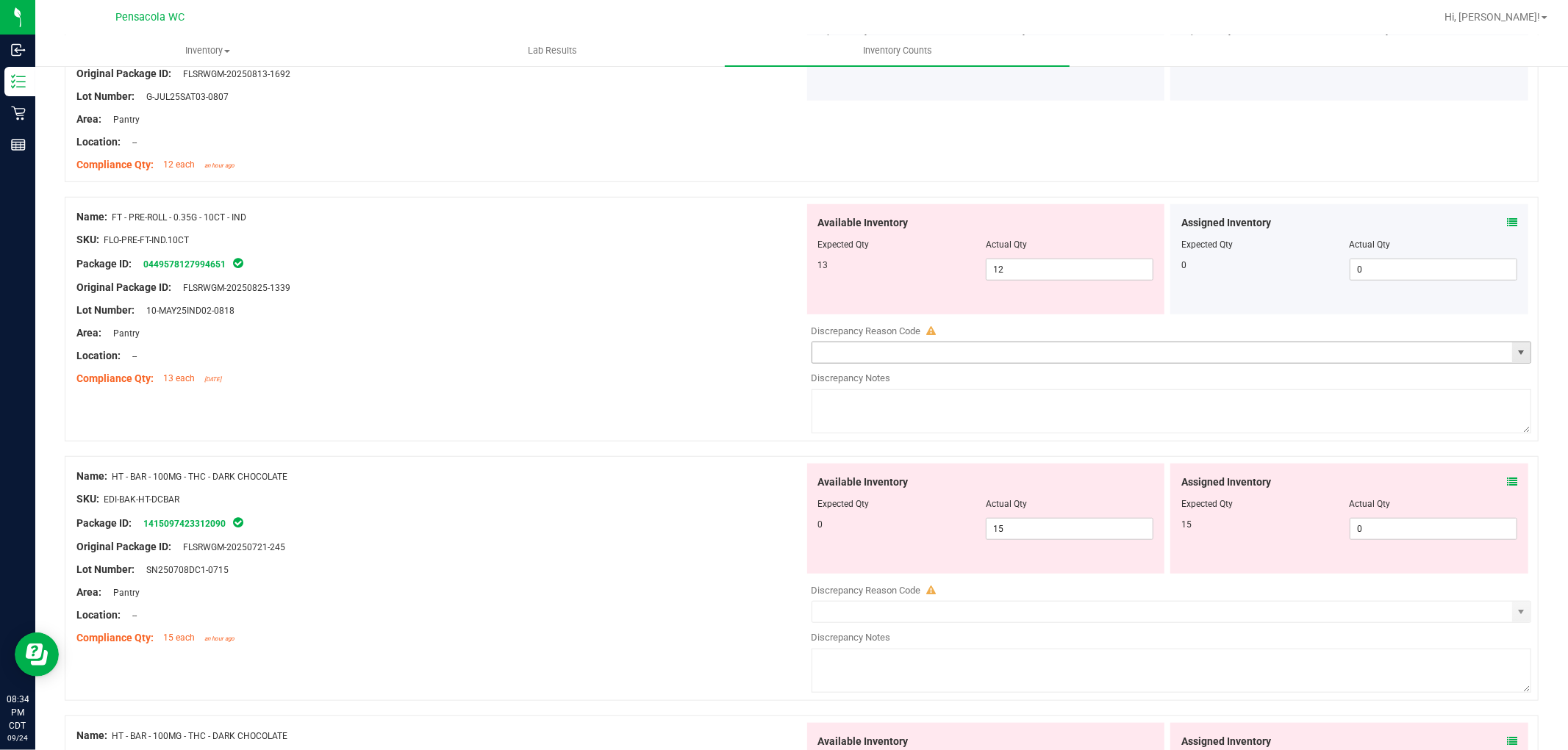
scroll to position [898, 0]
drag, startPoint x: 1089, startPoint y: 273, endPoint x: 618, endPoint y: 138, distance: 490.0
click at [618, 138] on div "Name: FT - CANNABIS FLOWER - 3.5G - GPE - HYB SKU: [PERSON_NAME]-FT-CAN-GPE Pac…" at bounding box center [802, 555] width 1474 height 2428
type input "13"
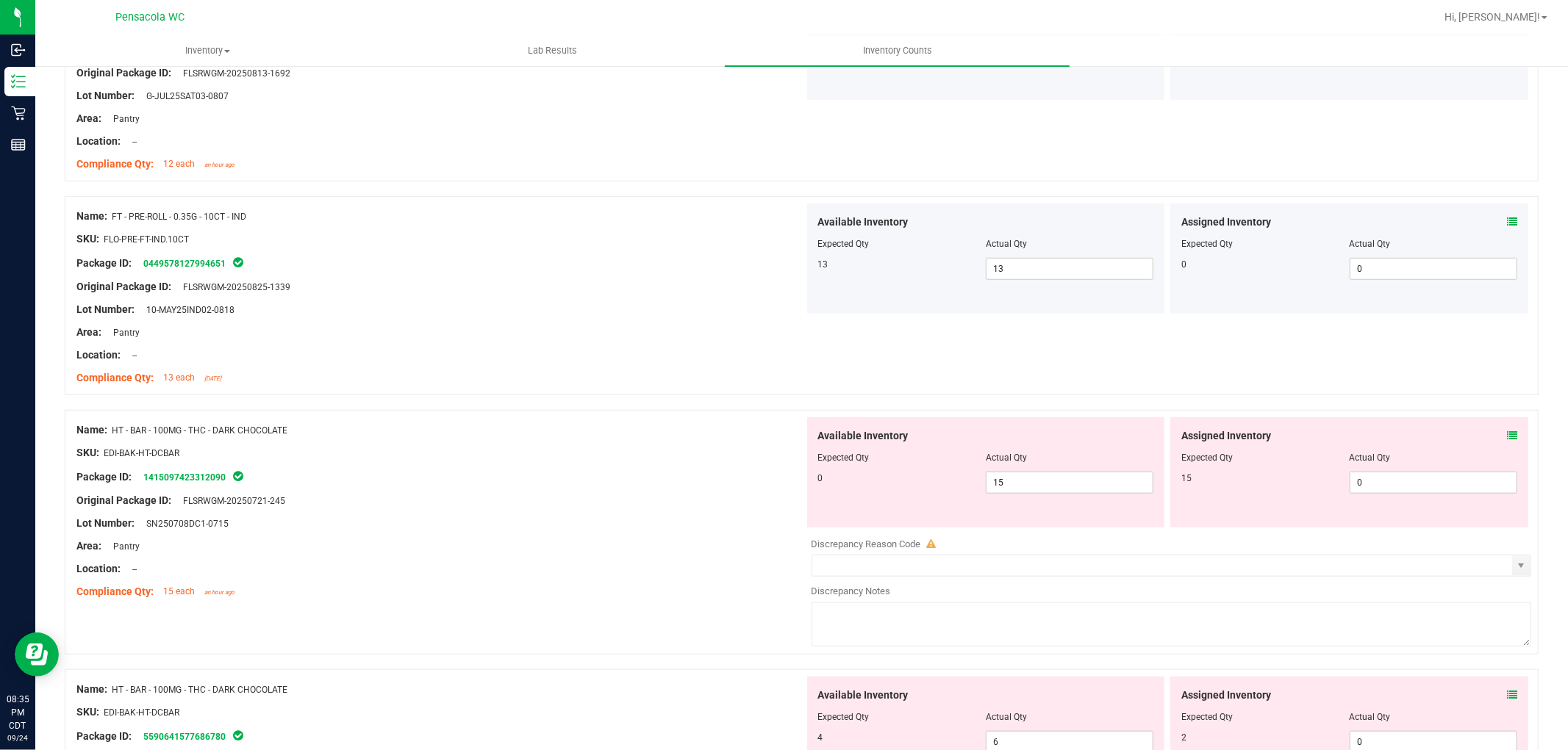
click at [1507, 435] on icon at bounding box center [1512, 436] width 11 height 11
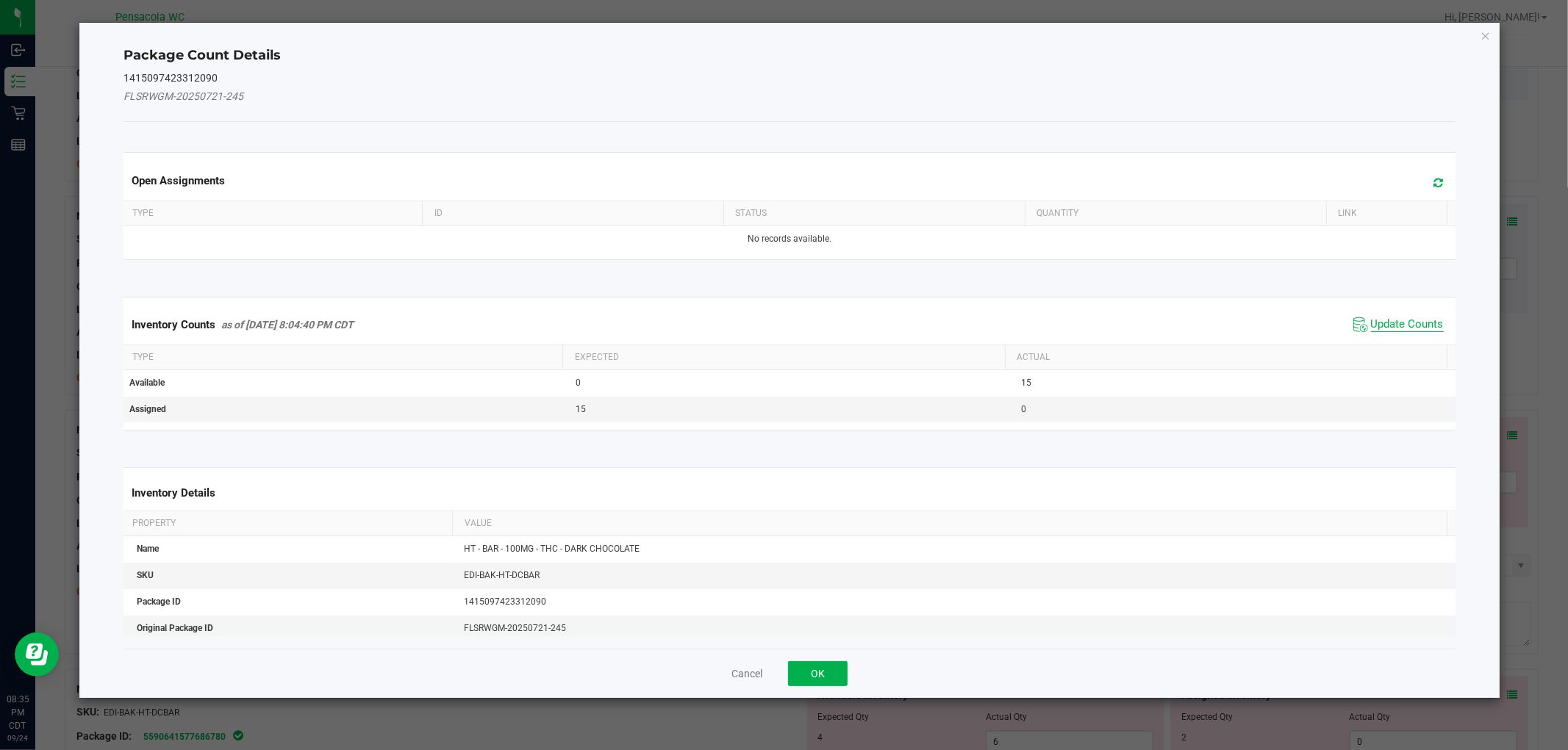
click at [1378, 320] on span "Update Counts" at bounding box center [1407, 325] width 73 height 15
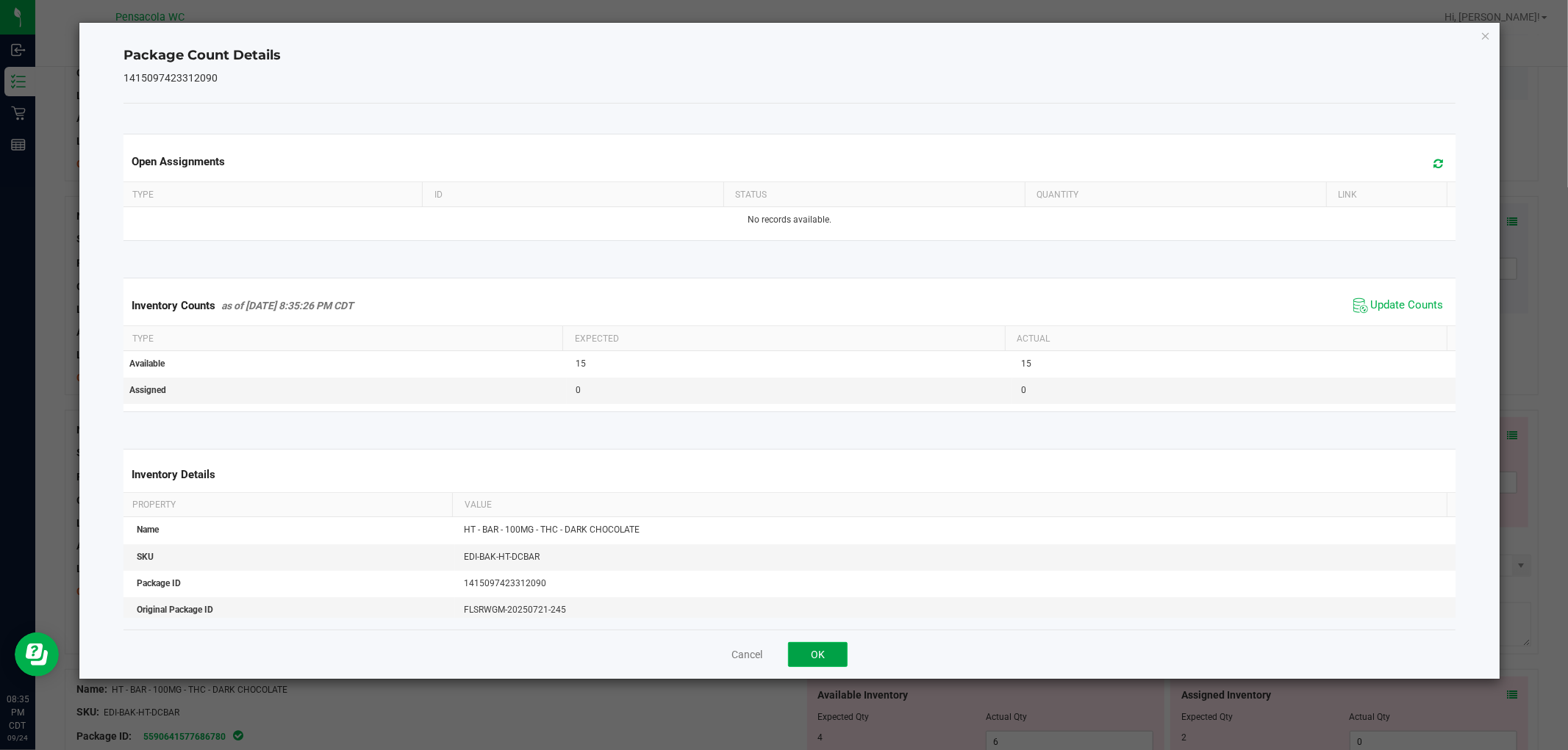
click at [846, 651] on button "OK" at bounding box center [818, 655] width 59 height 25
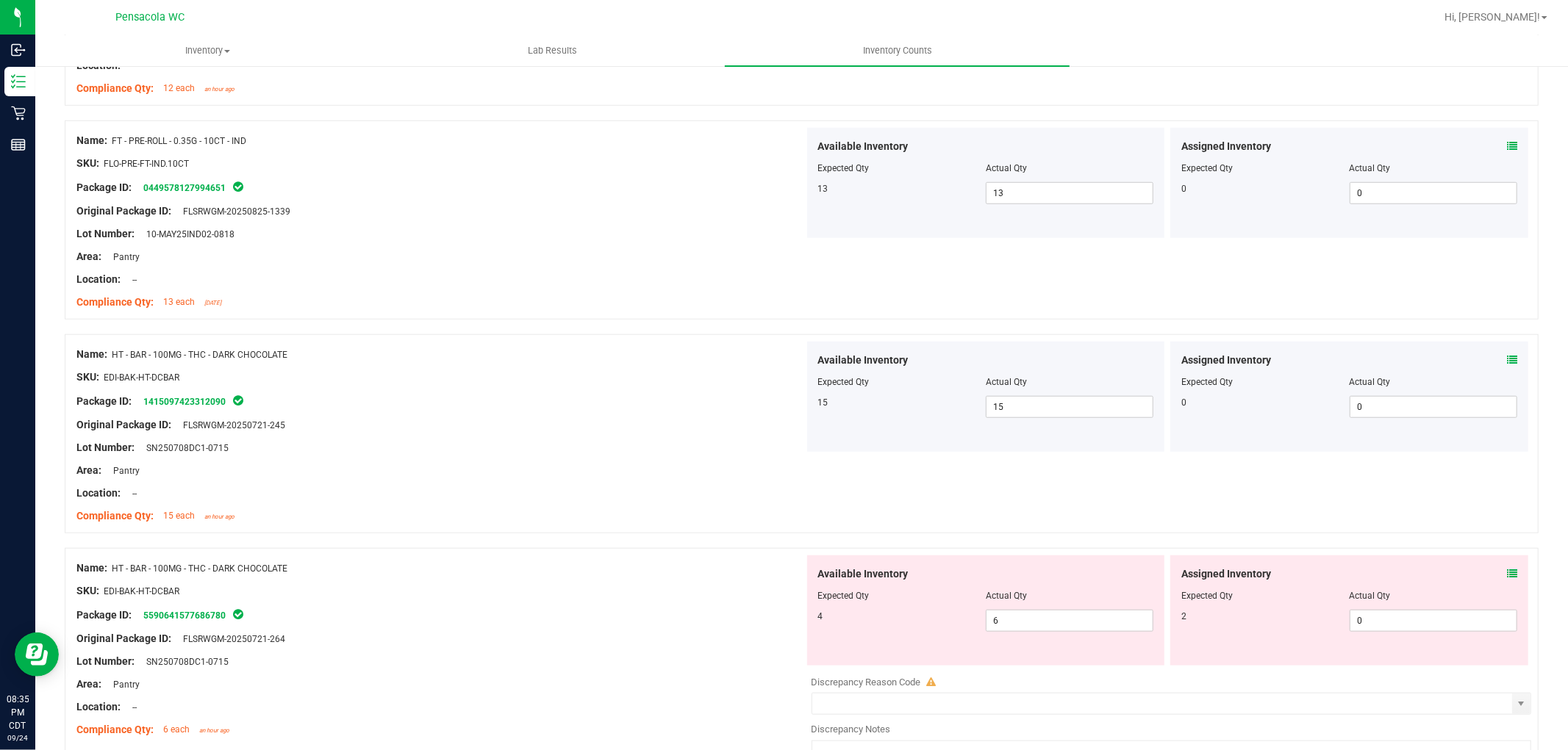
scroll to position [1061, 0]
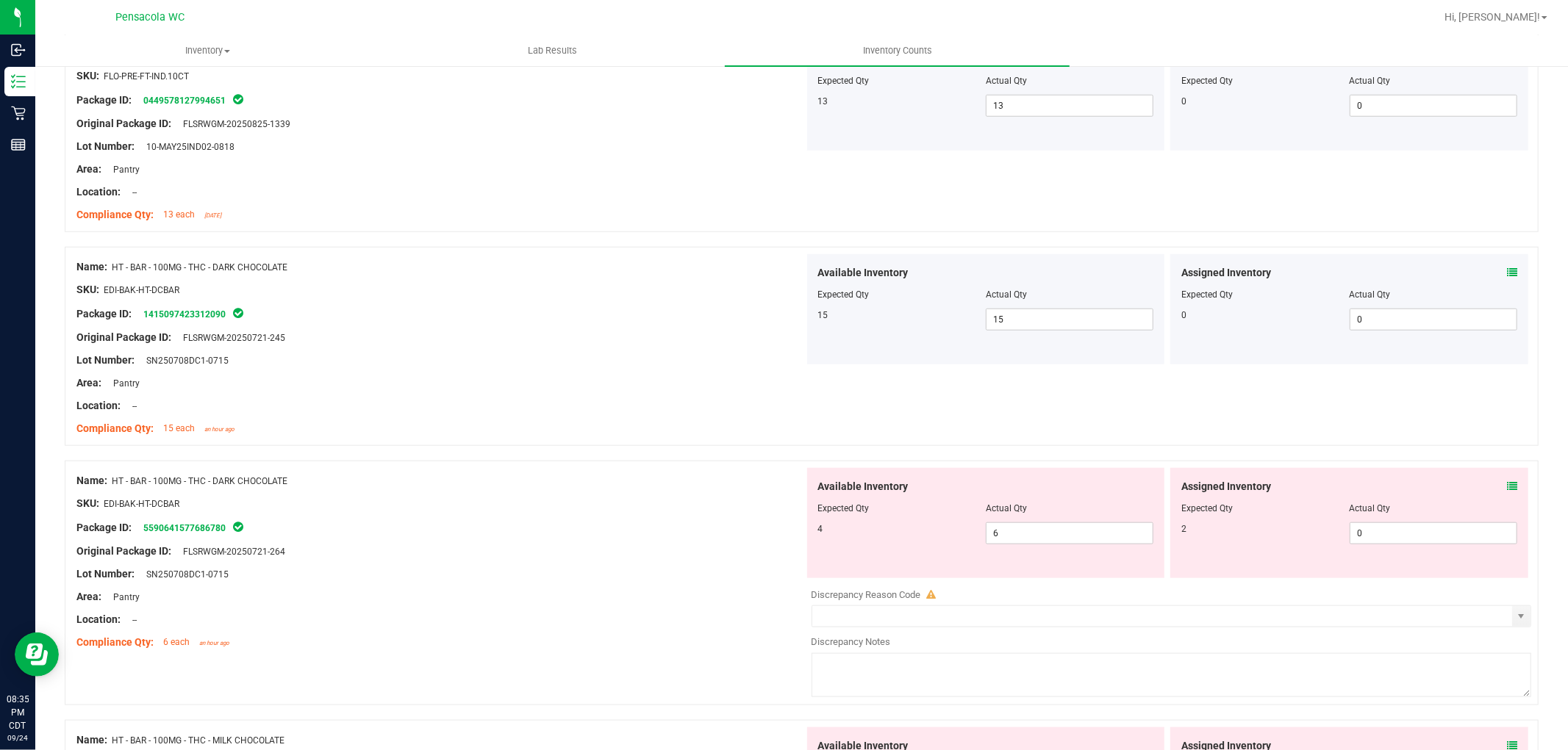
click at [1507, 487] on icon at bounding box center [1512, 486] width 11 height 11
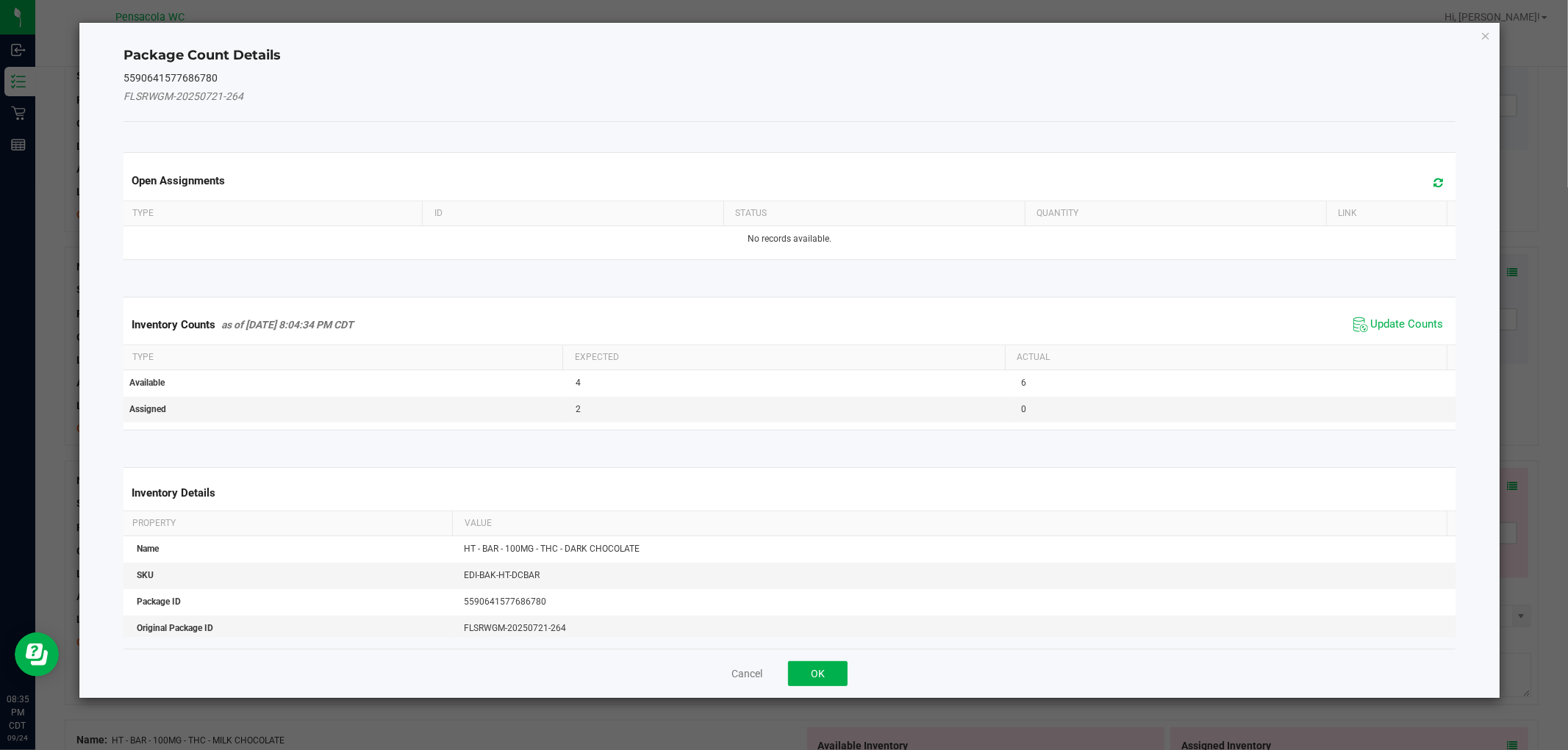
click at [1390, 316] on span "Update Counts" at bounding box center [1398, 325] width 98 height 22
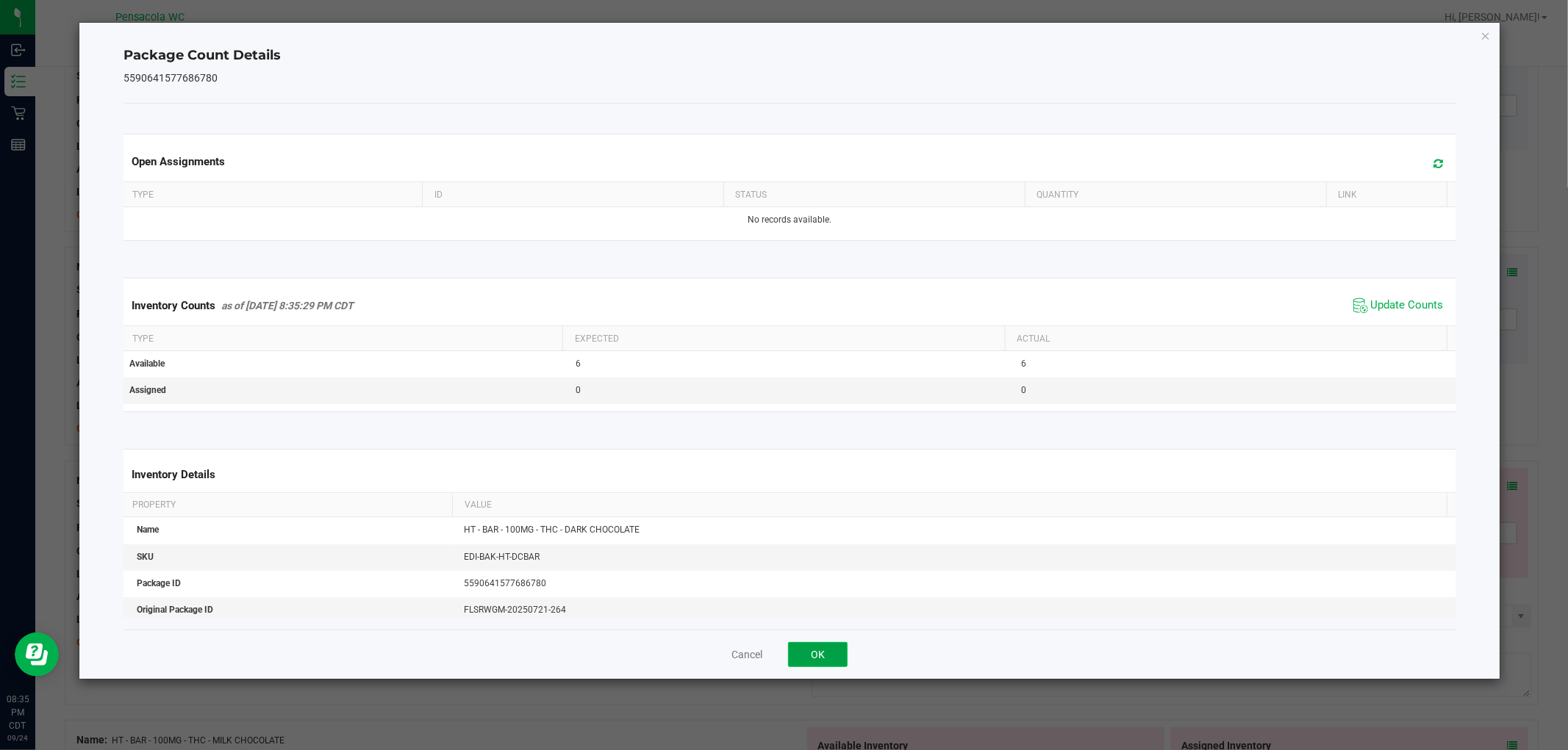
click at [835, 647] on button "OK" at bounding box center [818, 655] width 59 height 25
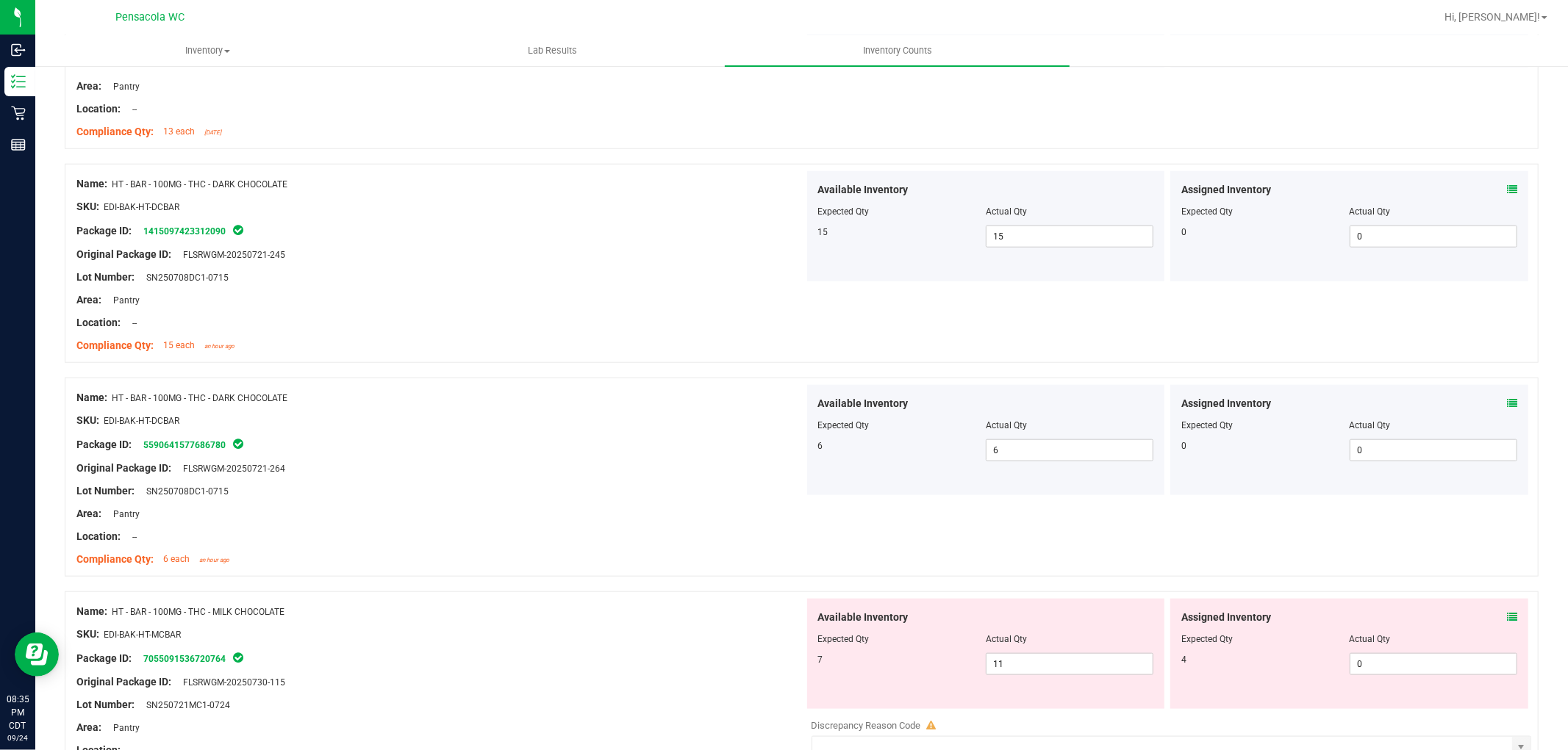
scroll to position [1224, 0]
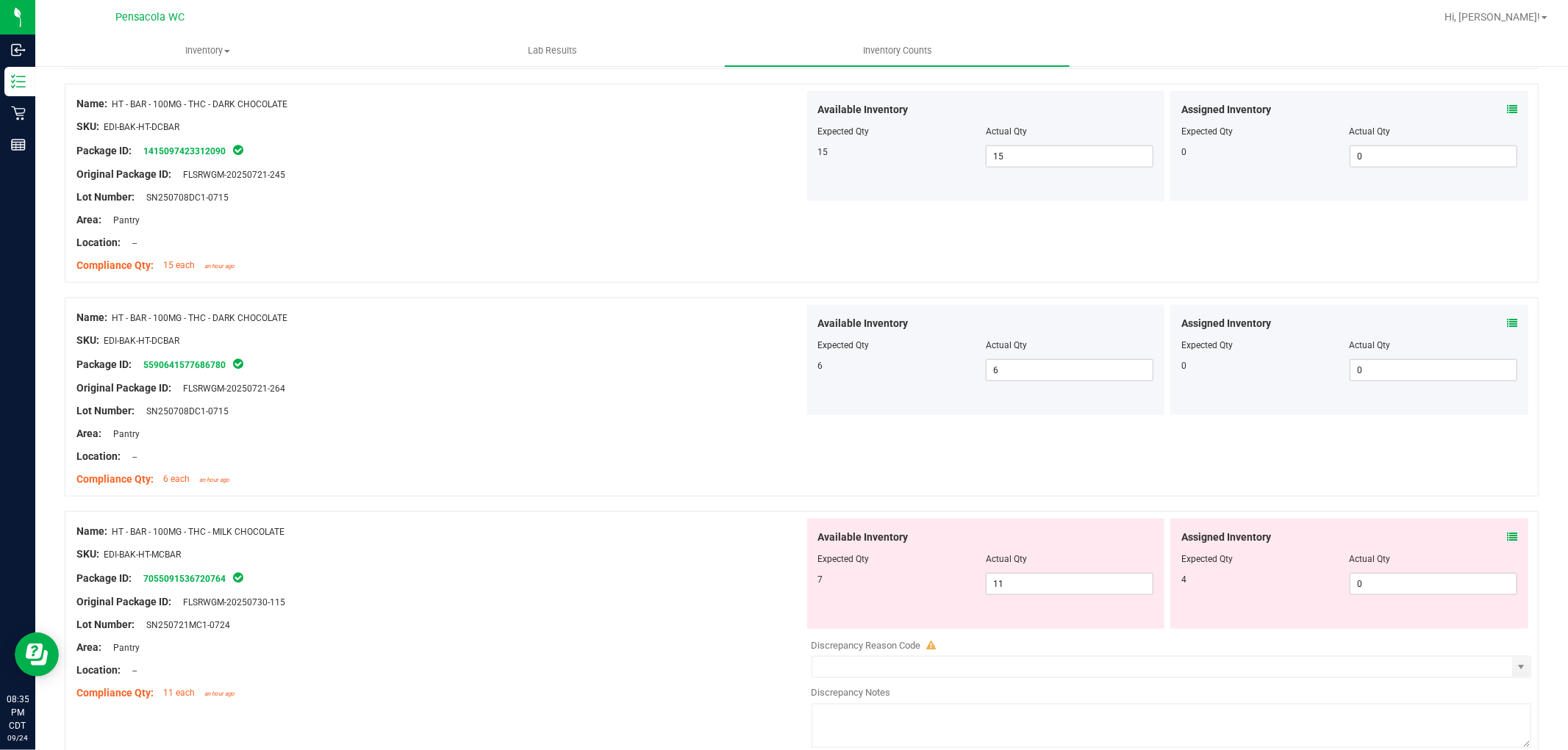
click at [1507, 532] on icon at bounding box center [1512, 537] width 11 height 11
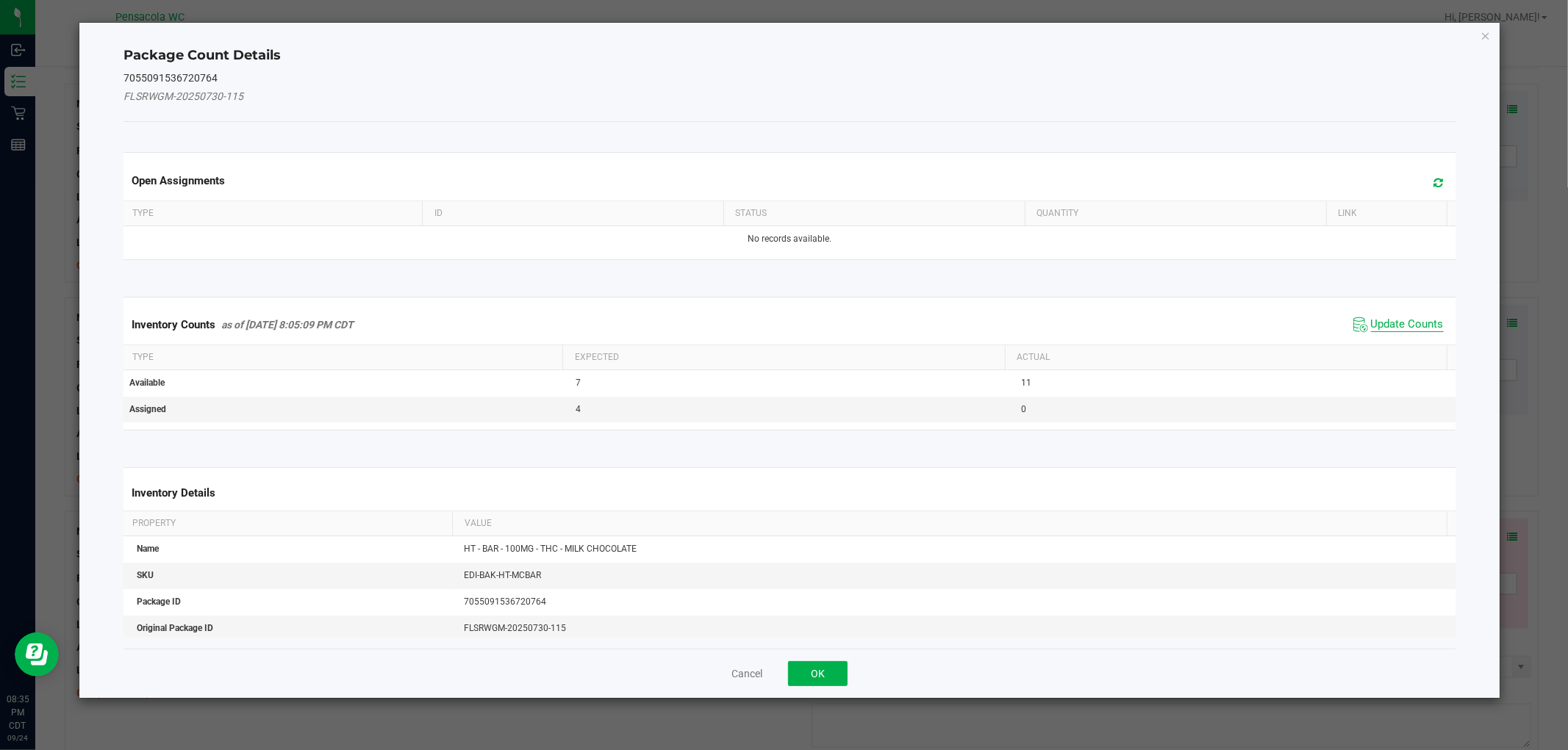
click at [1385, 324] on span "Update Counts" at bounding box center [1407, 325] width 73 height 15
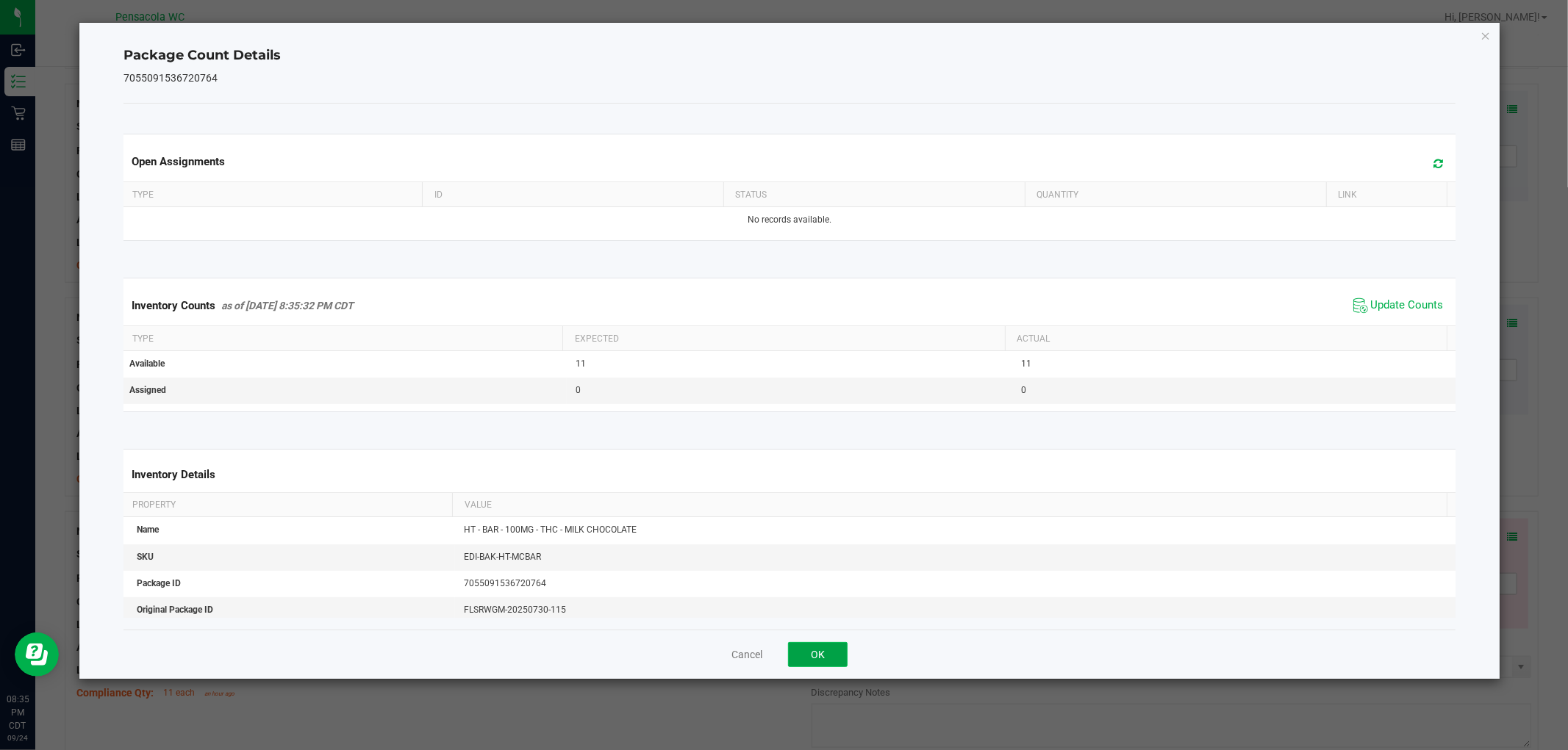
click at [812, 659] on button "OK" at bounding box center [818, 655] width 59 height 25
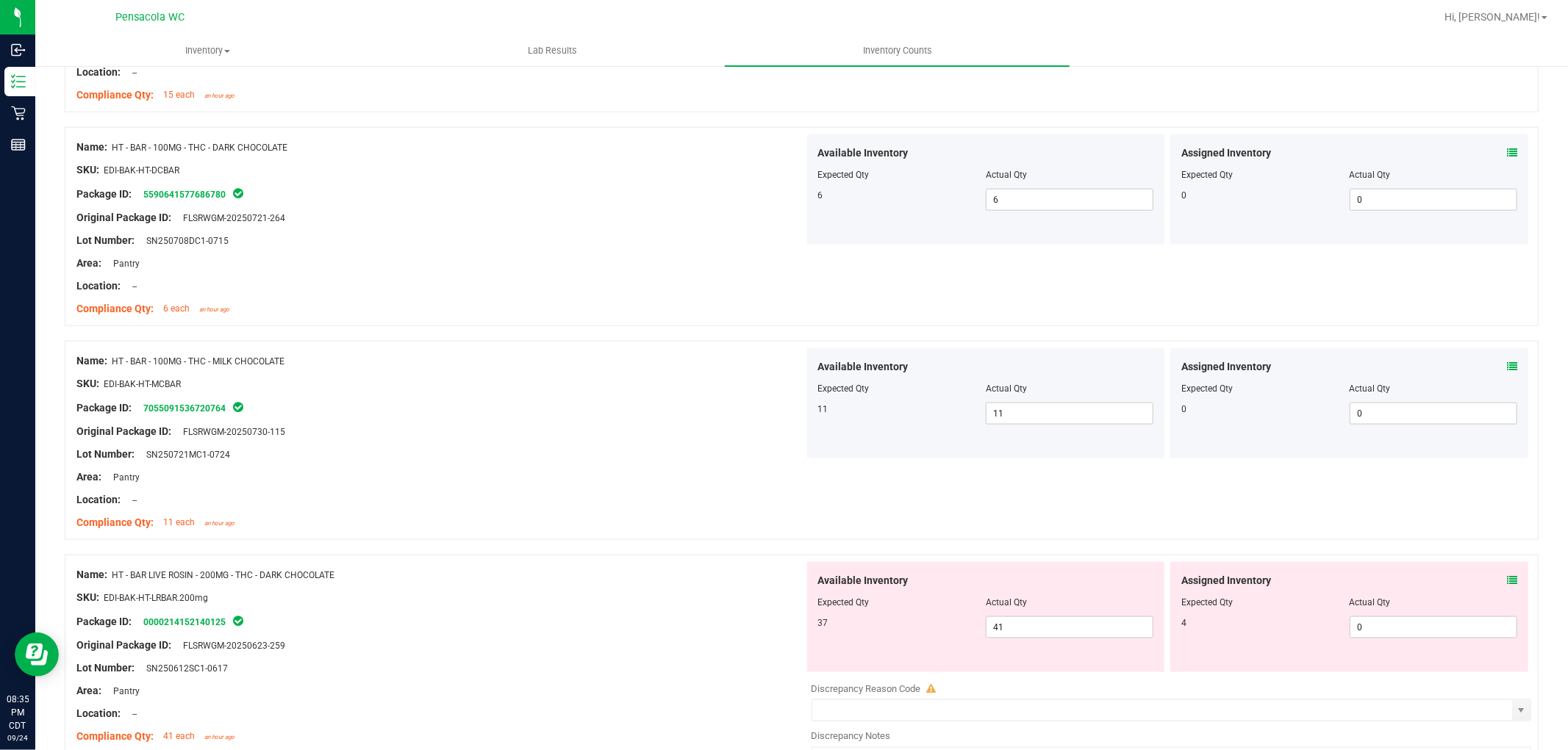
scroll to position [1551, 0]
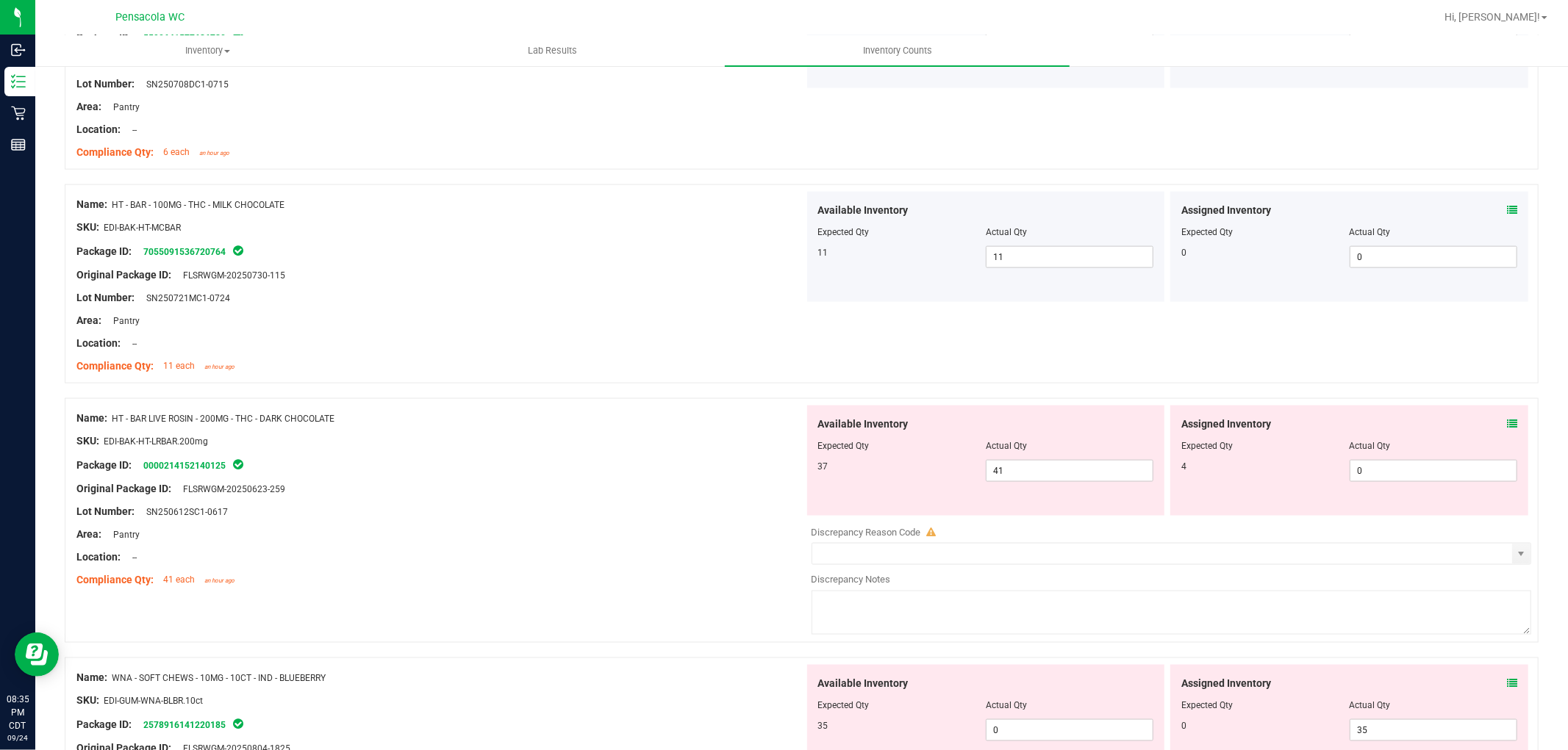
click at [1496, 432] on div at bounding box center [1349, 436] width 336 height 7
click at [1507, 427] on icon at bounding box center [1512, 424] width 11 height 11
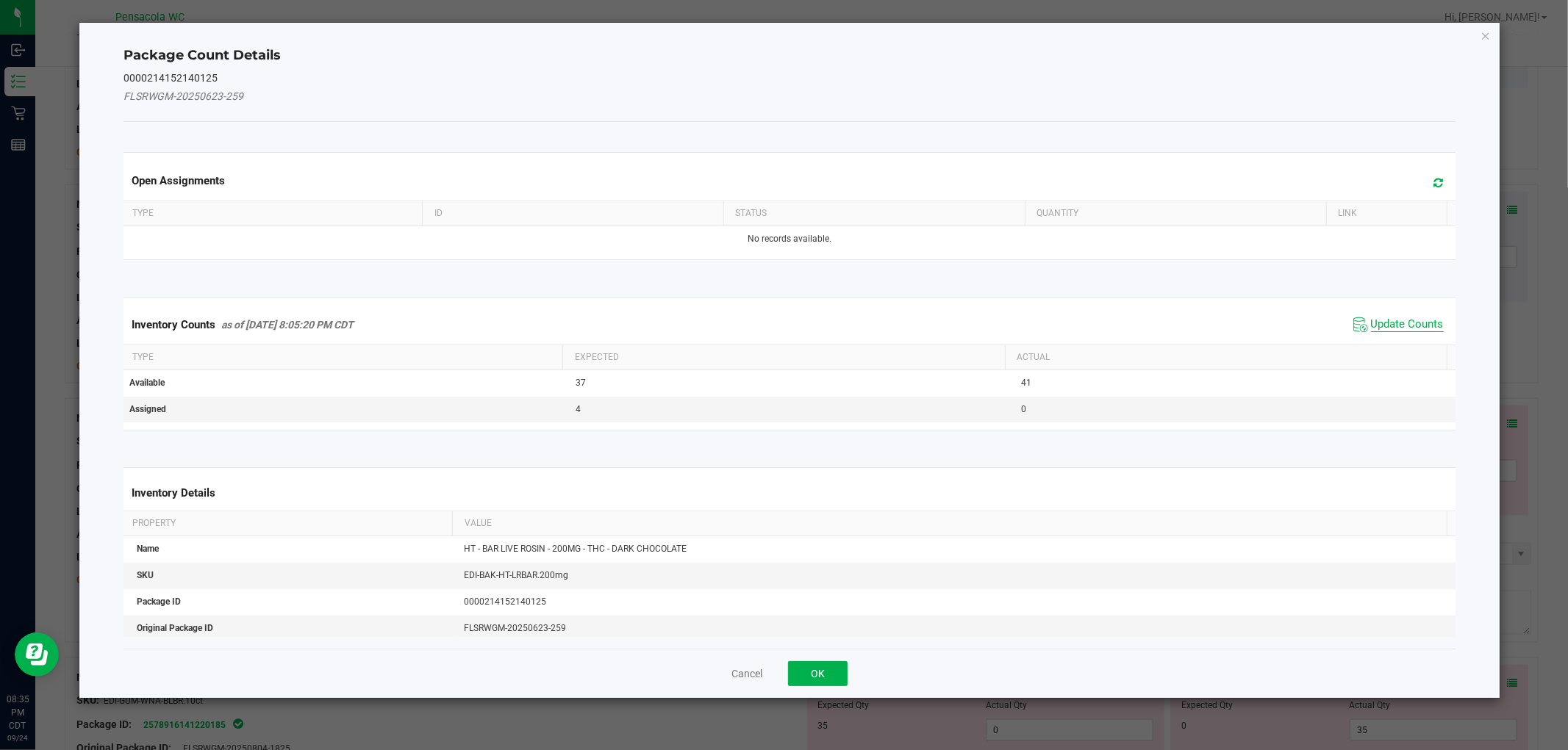
click at [1385, 320] on span "Update Counts" at bounding box center [1407, 325] width 73 height 15
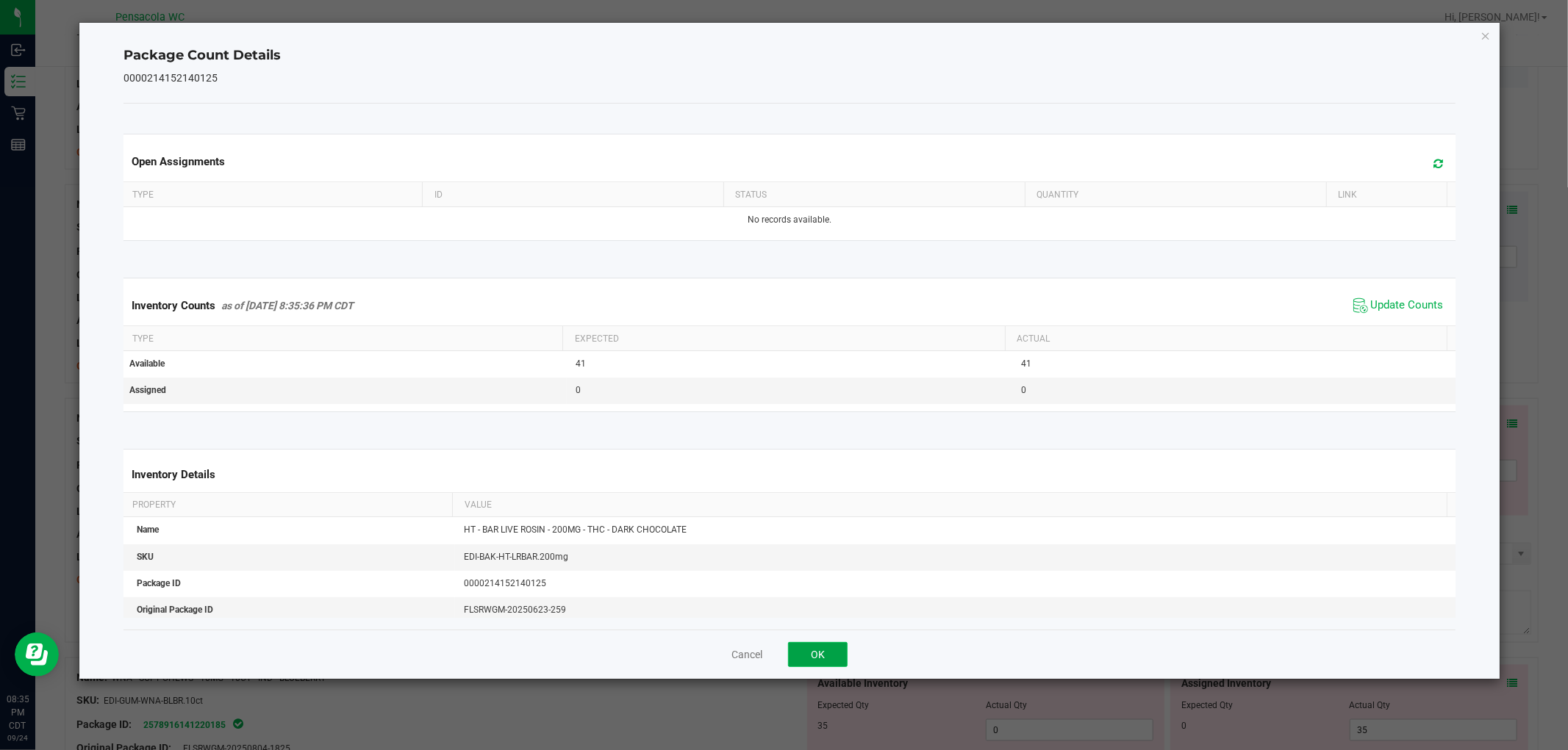
click at [841, 648] on button "OK" at bounding box center [818, 655] width 59 height 25
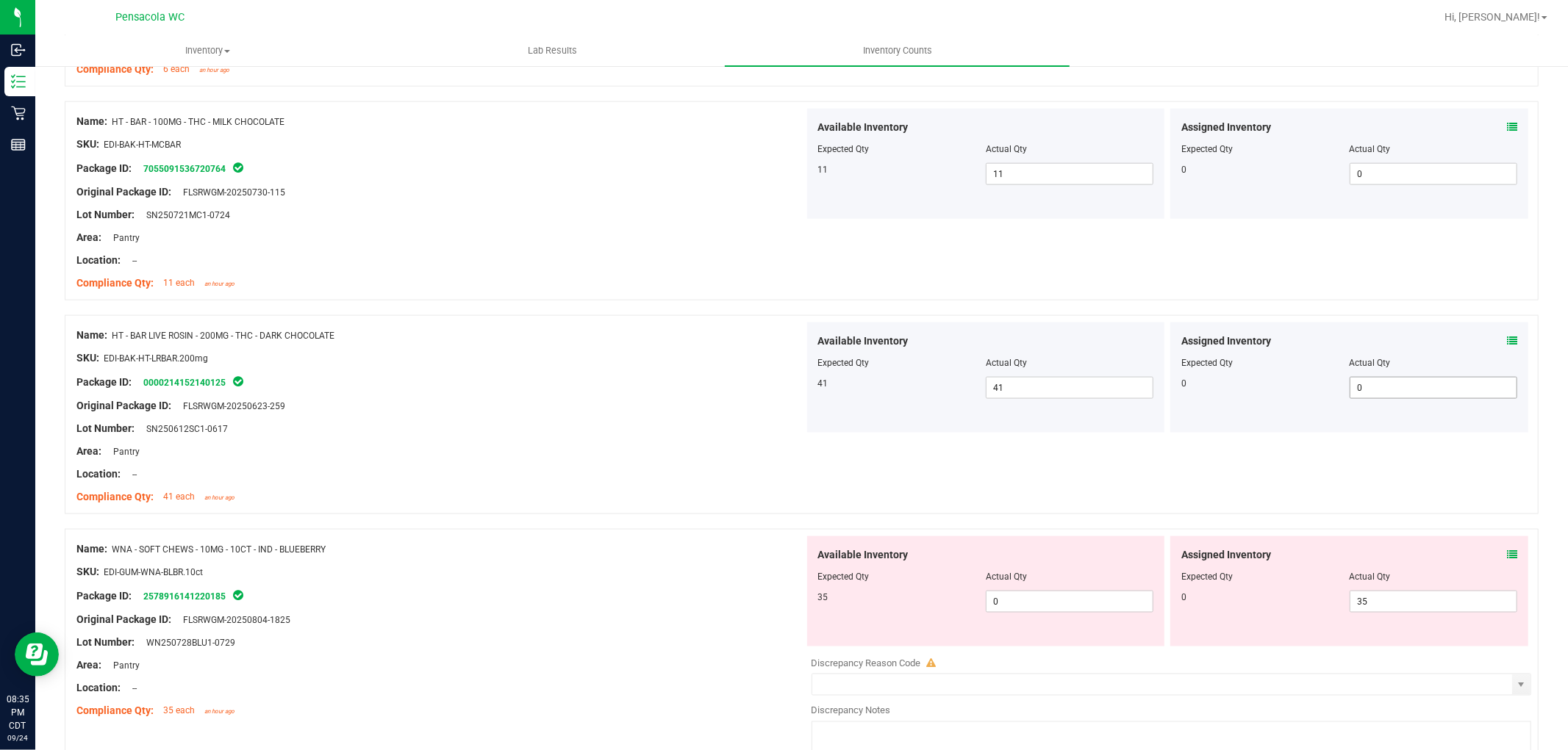
scroll to position [1715, 0]
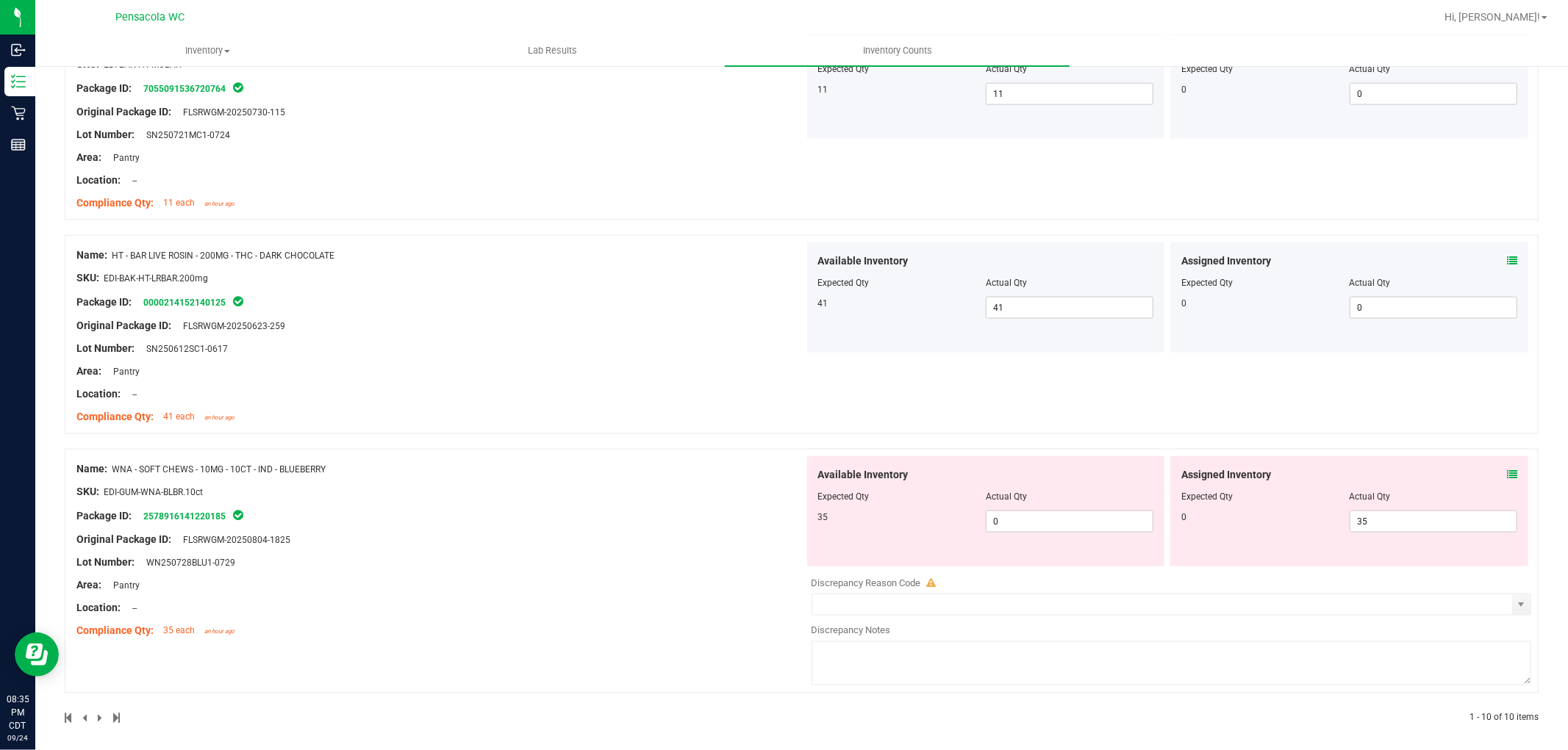
click at [1493, 476] on div "Assigned Inventory" at bounding box center [1349, 475] width 336 height 15
click at [1507, 475] on icon at bounding box center [1512, 475] width 11 height 11
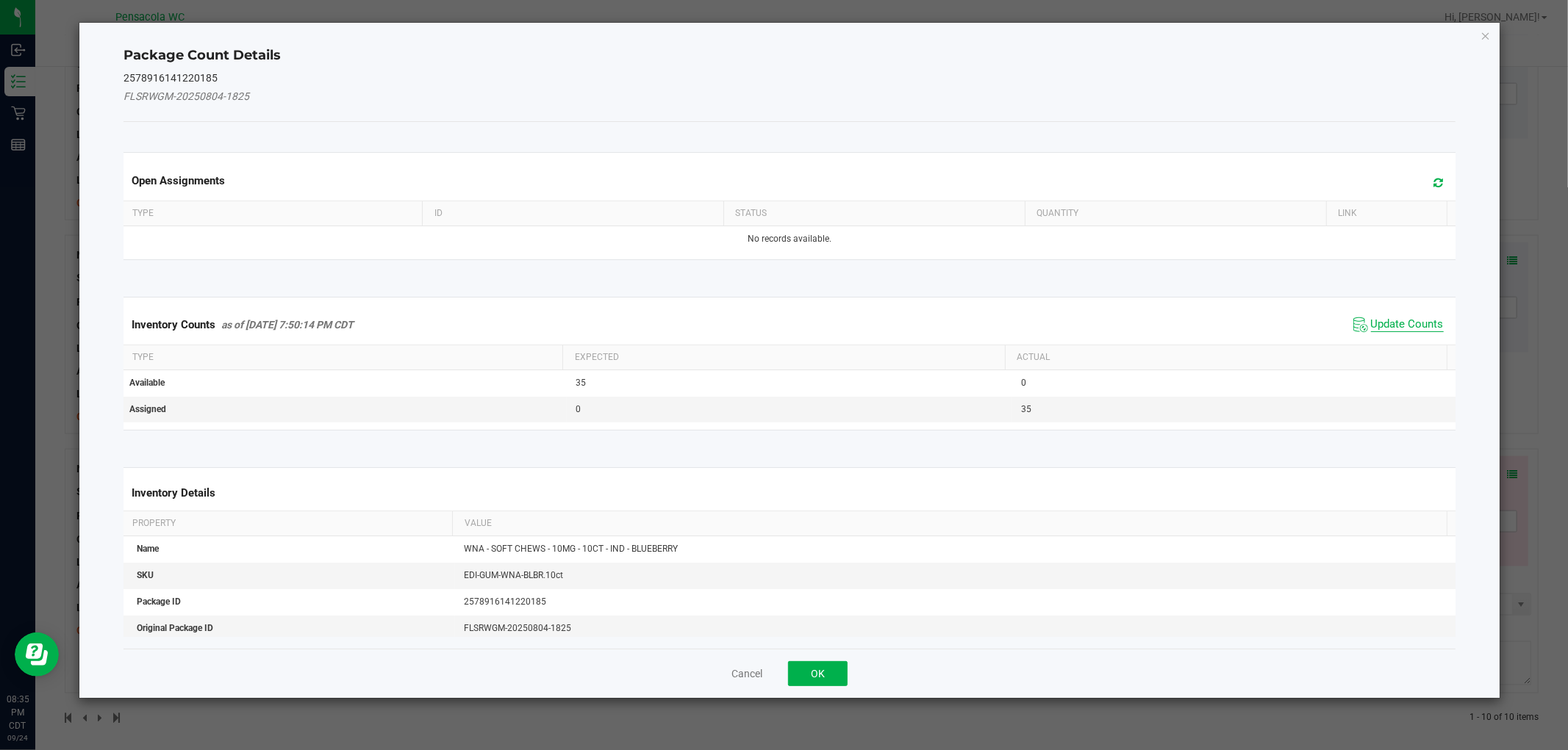
click at [1388, 329] on span "Update Counts" at bounding box center [1407, 325] width 73 height 15
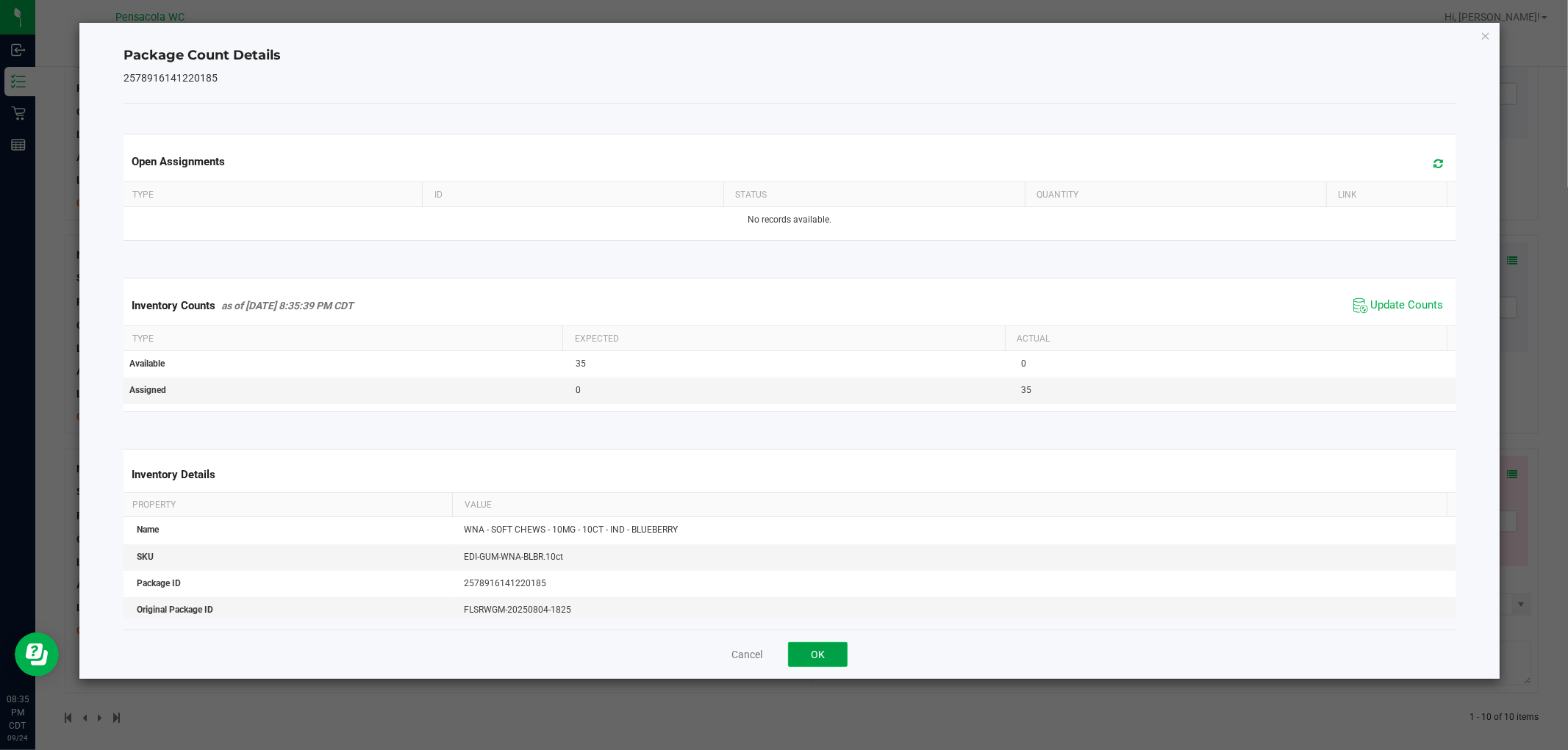
click at [836, 654] on button "OK" at bounding box center [818, 655] width 59 height 25
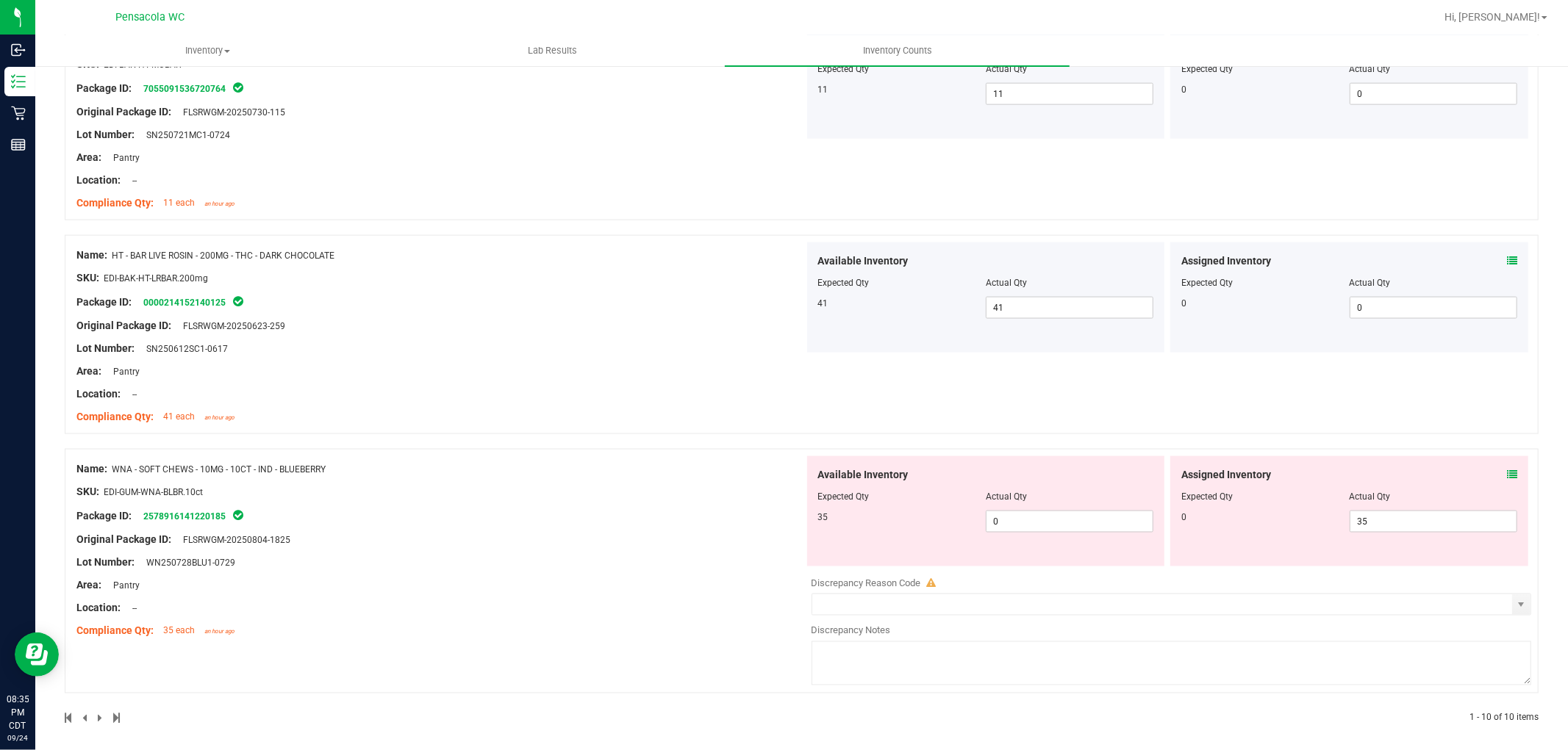
scroll to position [1723, 0]
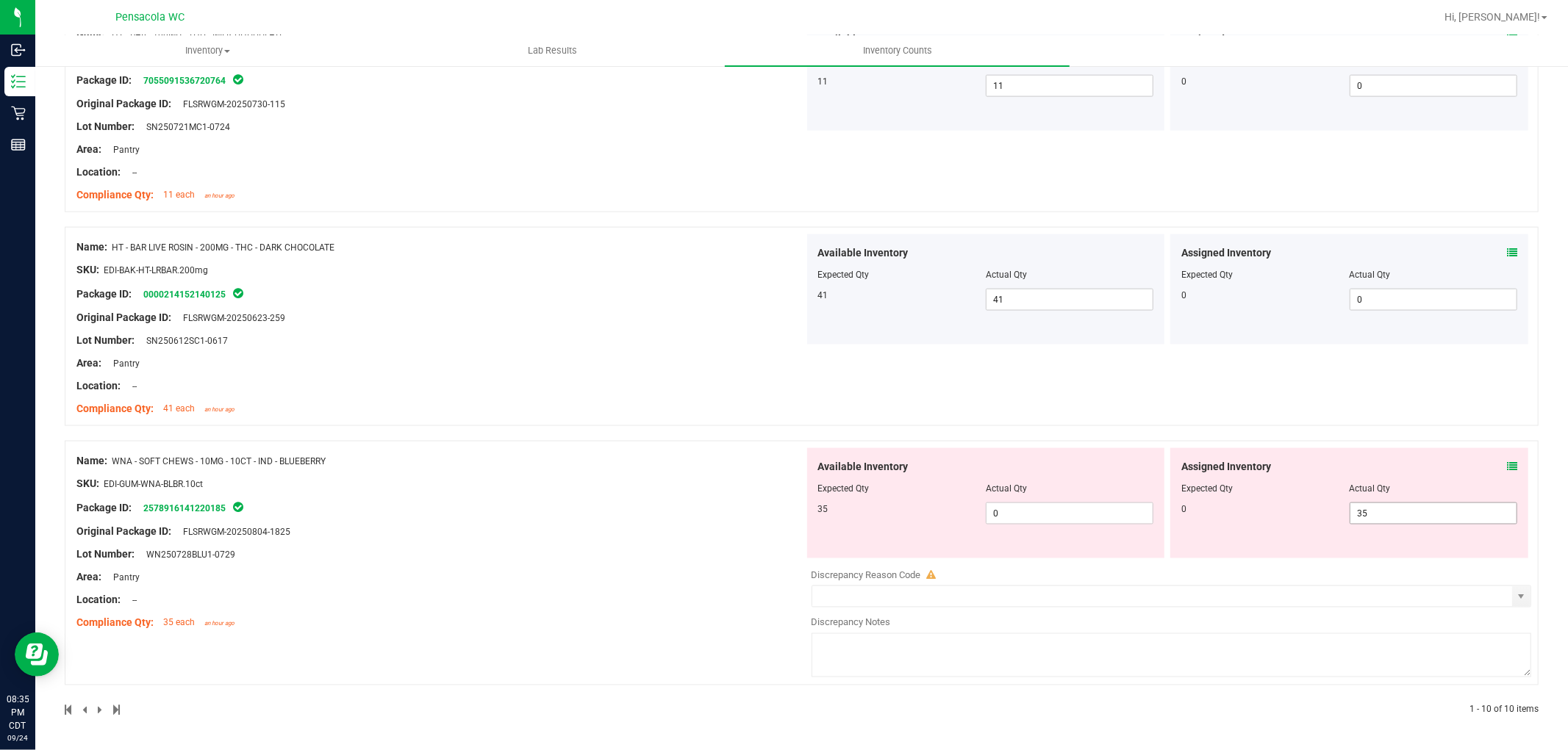
drag, startPoint x: 1377, startPoint y: 507, endPoint x: 1216, endPoint y: 451, distance: 170.5
click at [1304, 491] on div "Assigned Inventory Expected Qty Actual Qty 0 35 35" at bounding box center [1349, 503] width 358 height 110
type input "0"
drag, startPoint x: 1049, startPoint y: 516, endPoint x: 668, endPoint y: 505, distance: 381.2
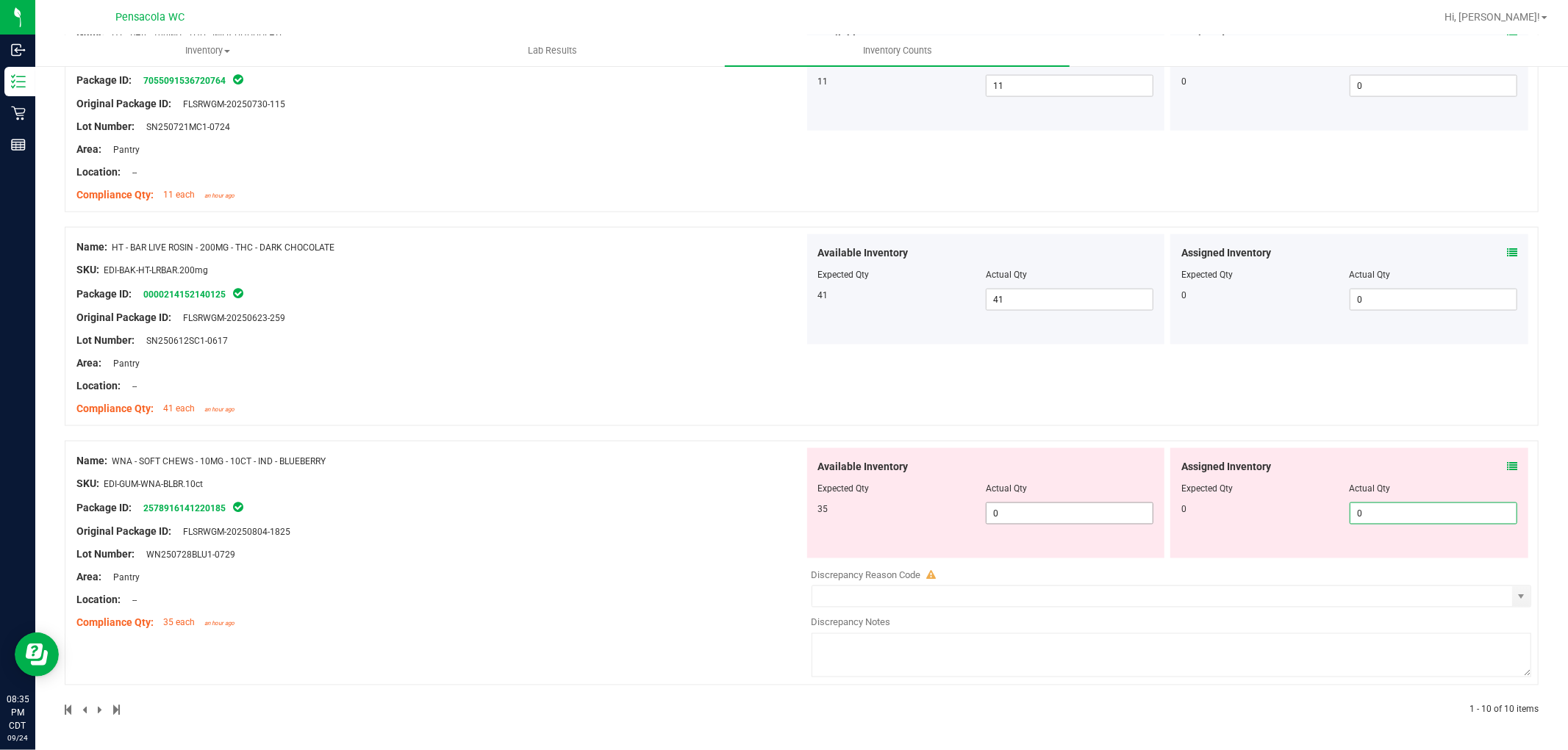
click at [668, 505] on div "Name: WNA - SOFT CHEWS - 10MG - 10CT - IND - BLUEBERRY SKU: EDI-GUM-WNA-BLBR.10…" at bounding box center [802, 564] width 1474 height 245
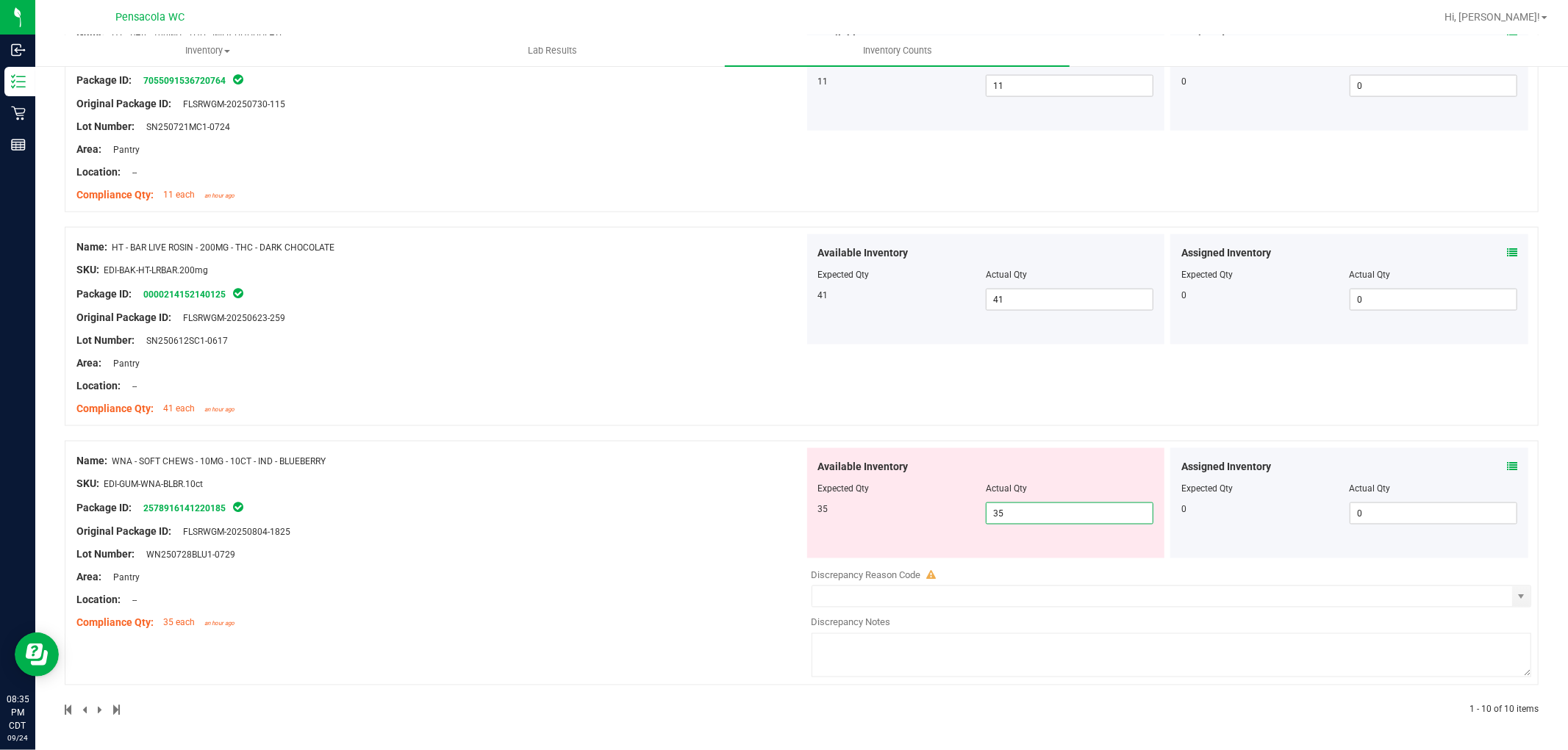
type input "35"
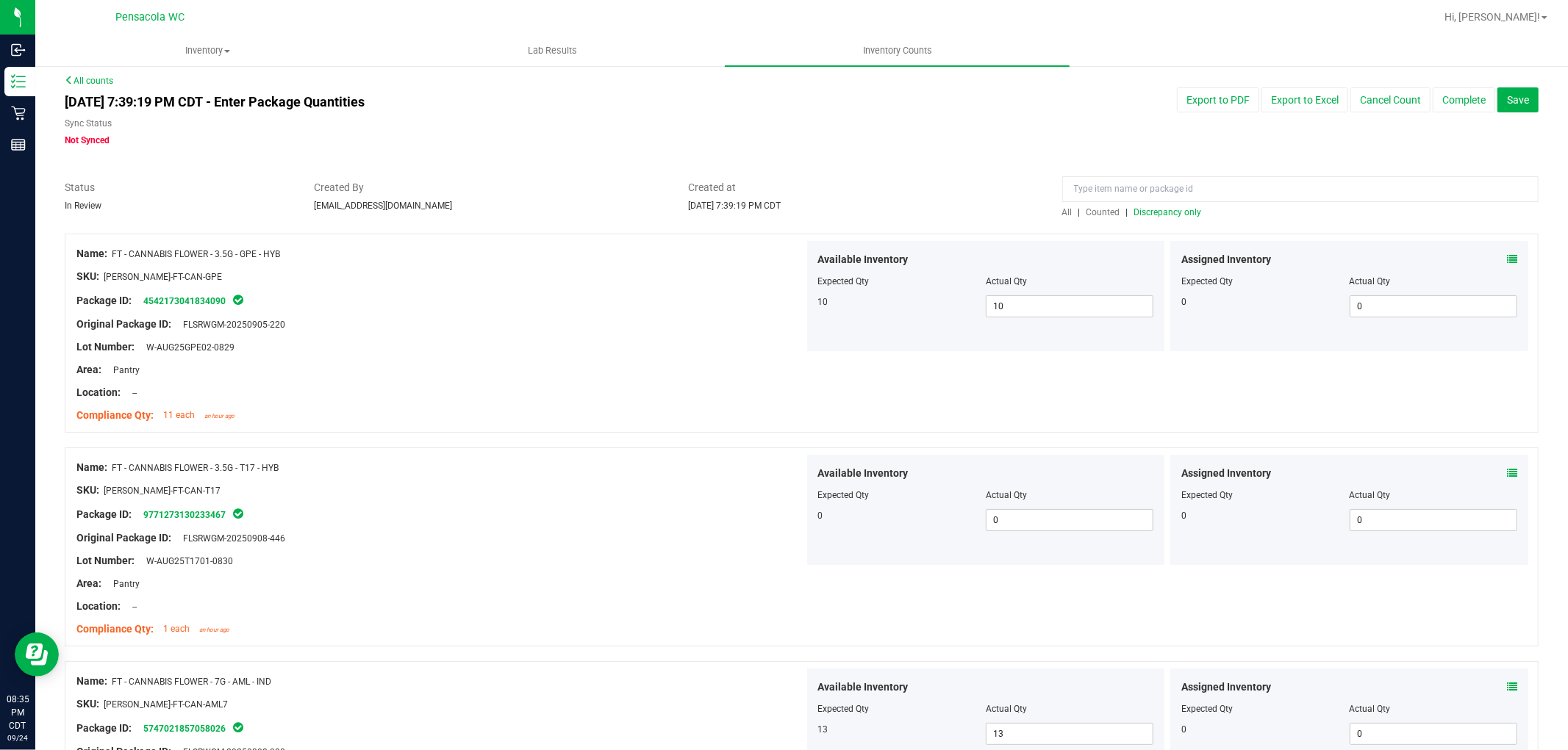
scroll to position [0, 0]
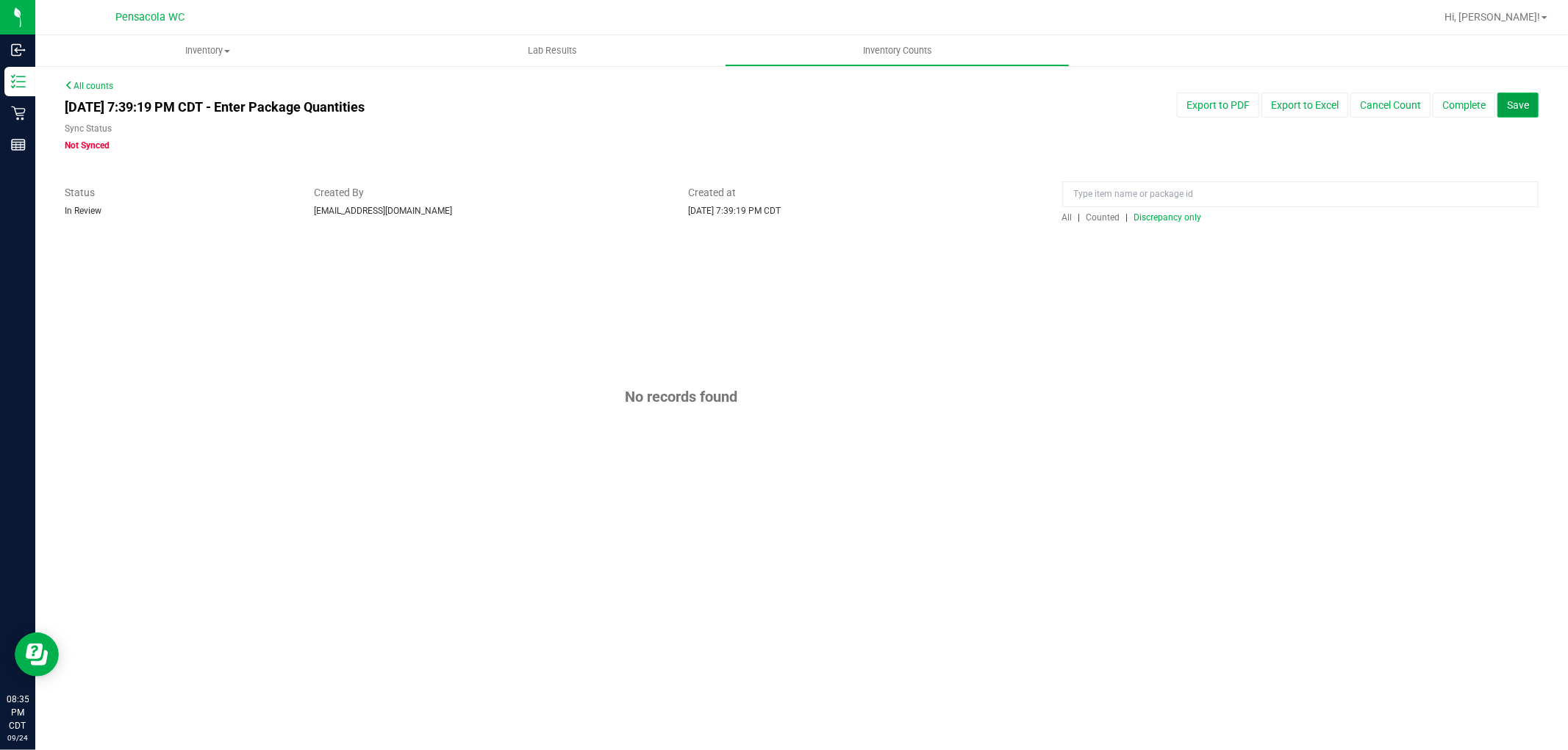
click at [1524, 99] on span "Save" at bounding box center [1517, 105] width 22 height 12
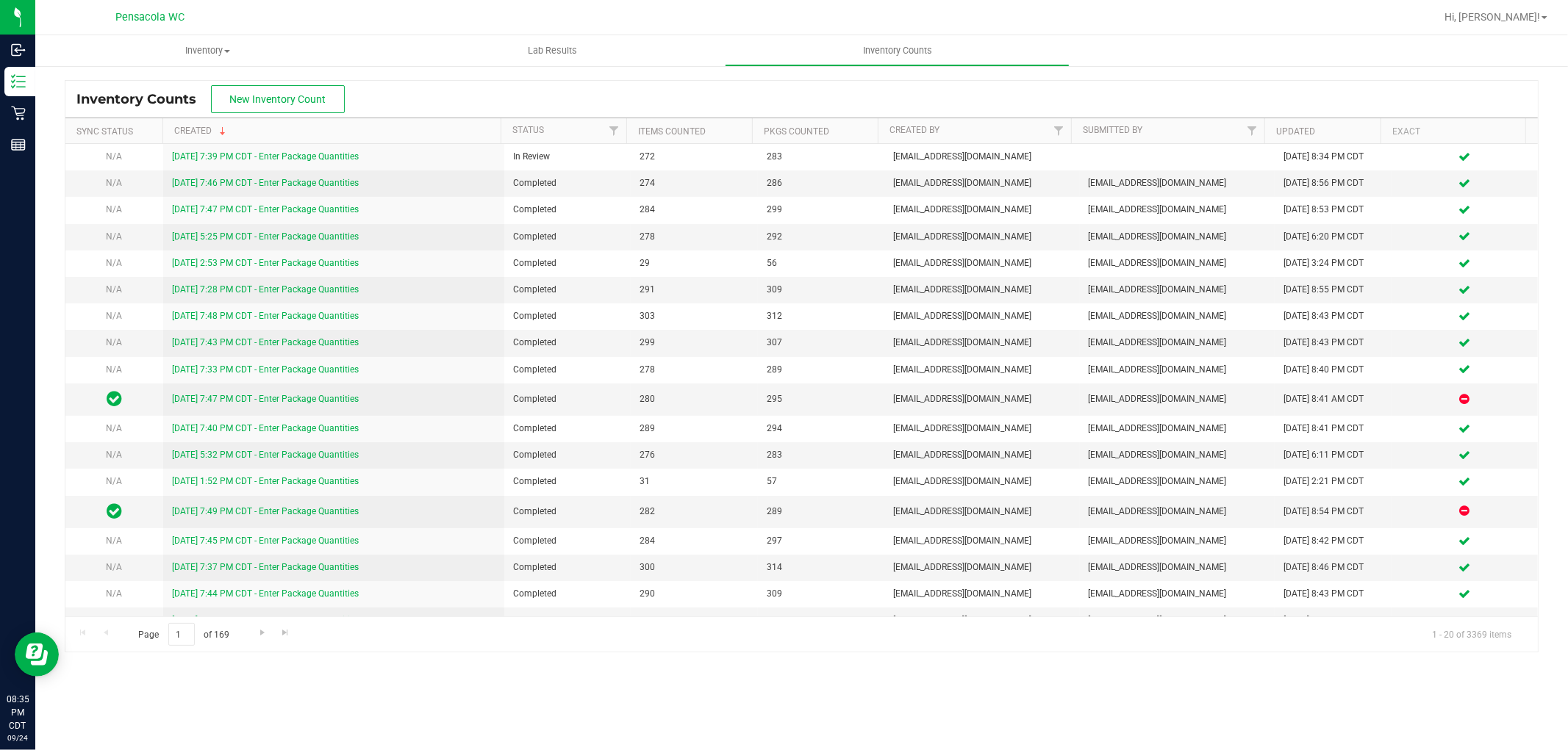
click at [807, 682] on div "Inventory All packages All inventory Waste log Create inventory Lab Results Inv…" at bounding box center [802, 393] width 1532 height 715
